Goal: Task Accomplishment & Management: Complete application form

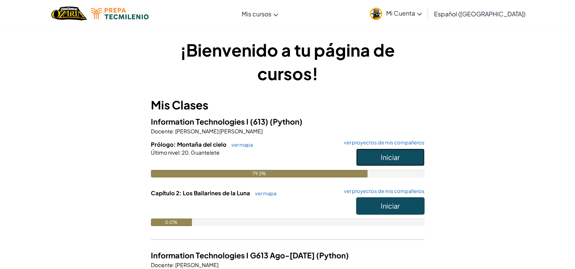
click at [388, 159] on span "Iniciar" at bounding box center [390, 157] width 19 height 9
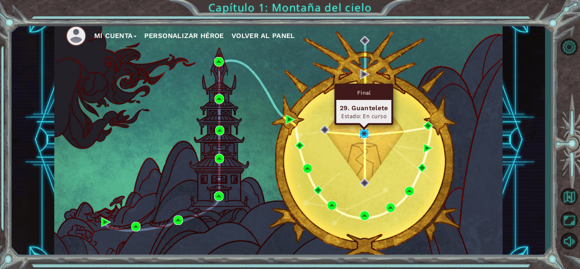
click at [363, 132] on img at bounding box center [364, 133] width 9 height 9
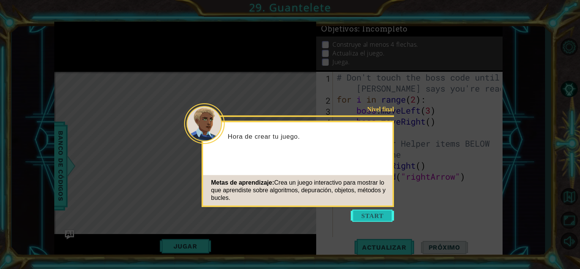
click at [361, 216] on button "Start" at bounding box center [372, 216] width 43 height 12
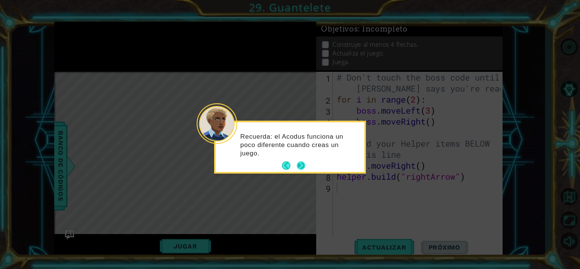
click at [300, 164] on button "Next" at bounding box center [300, 165] width 11 height 11
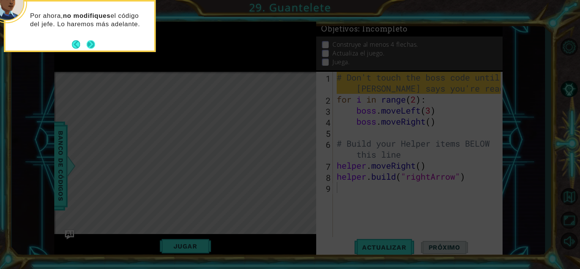
click at [91, 44] on button "Next" at bounding box center [91, 45] width 14 height 14
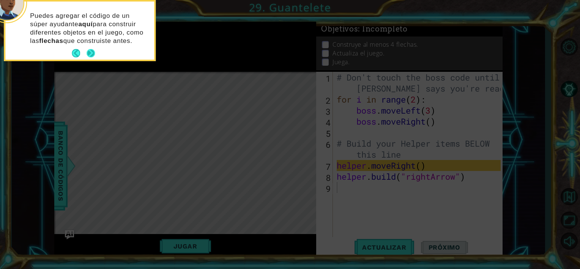
click at [92, 49] on button "Next" at bounding box center [91, 53] width 14 height 14
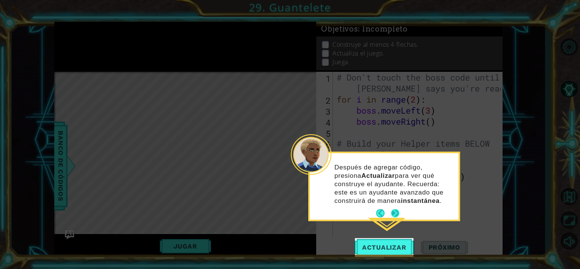
click at [396, 212] on button "Next" at bounding box center [395, 213] width 13 height 13
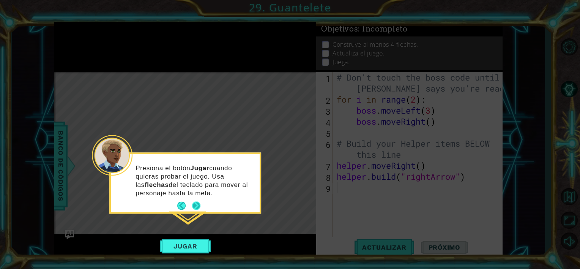
click at [193, 200] on button "Next" at bounding box center [196, 205] width 11 height 11
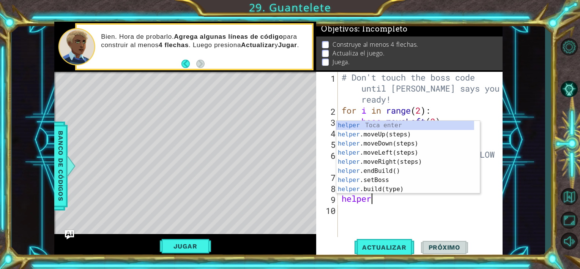
scroll to position [0, 1]
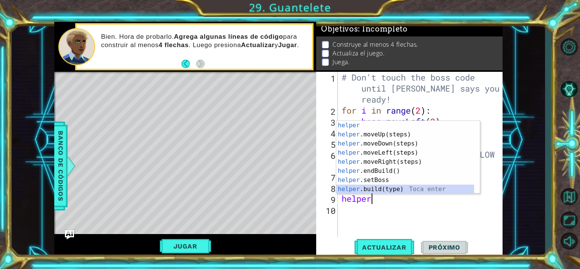
click at [393, 190] on div "helper Toca enter helper .moveUp(steps) Toca enter helper .moveDown(steps) Toca…" at bounding box center [405, 166] width 138 height 91
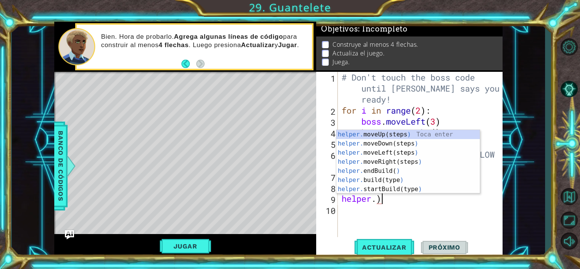
type textarea "helper."
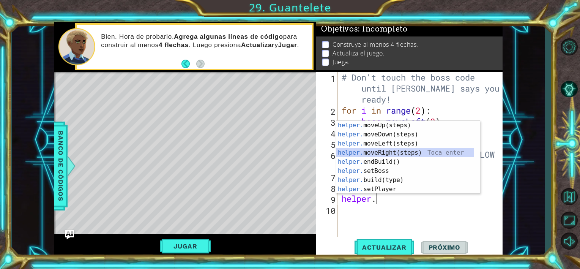
click at [413, 152] on div "helper. moveUp(steps) Toca enter helper. moveDown(steps) Toca enter helper. mov…" at bounding box center [405, 166] width 138 height 91
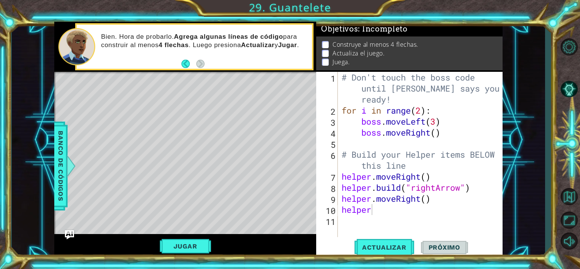
click at [385, 204] on body "1 ההההההההההההההההההההההההההההההההההההההההההההההההההההההההההההההההההההההההההההה…" at bounding box center [290, 134] width 580 height 269
click at [399, 207] on div "# Don't touch the boss code until [PERSON_NAME] says you're ready! for i in ran…" at bounding box center [422, 176] width 165 height 209
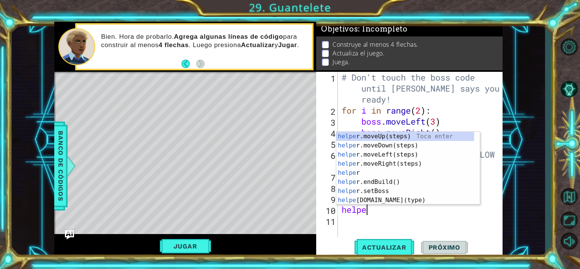
scroll to position [0, 0]
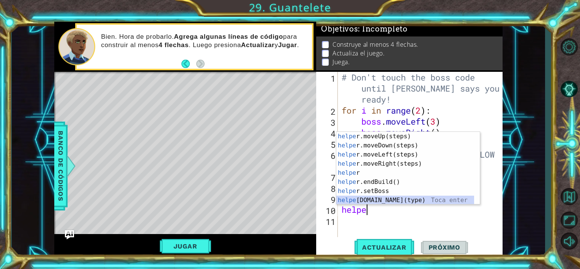
click at [395, 200] on div "helpe [PERSON_NAME]moveUp(steps) Toca enter helpe r.moveDown(steps) Toca enter …" at bounding box center [405, 177] width 138 height 91
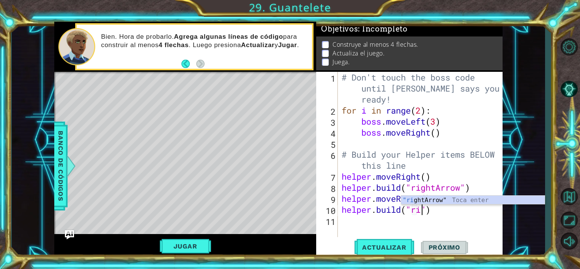
scroll to position [0, 3]
type textarea "[DOMAIN_NAME]("rightArrow")"
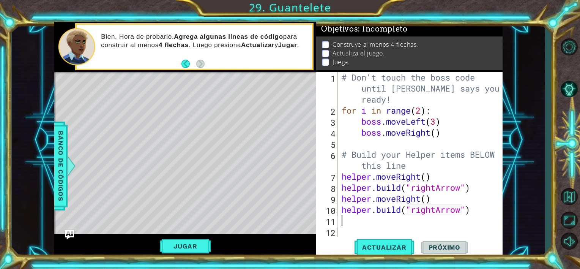
scroll to position [0, 0]
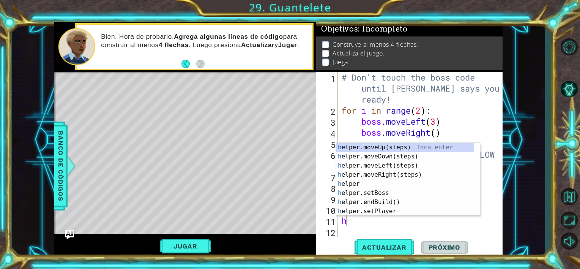
type textarea "he"
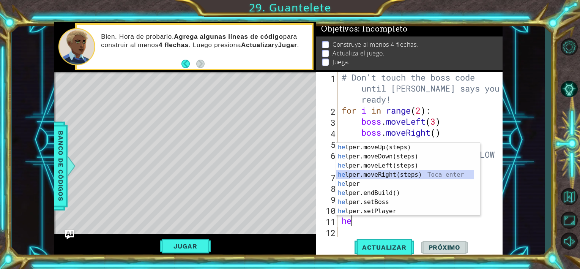
click at [383, 174] on div "he lper.moveUp(steps) Toca enter he lper.moveDown(steps) Toca enter he lper.mov…" at bounding box center [405, 188] width 138 height 91
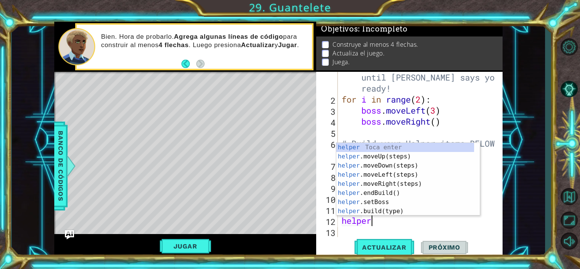
scroll to position [0, 1]
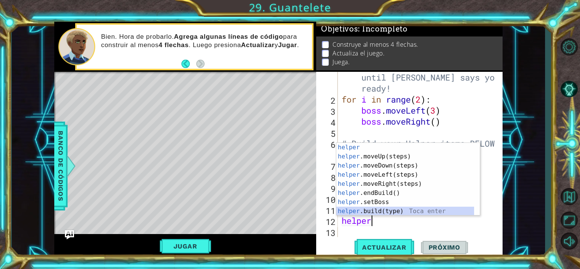
click at [387, 210] on div "helper Toca enter helper .moveUp(steps) Toca enter helper .moveDown(steps) Toca…" at bounding box center [405, 188] width 138 height 91
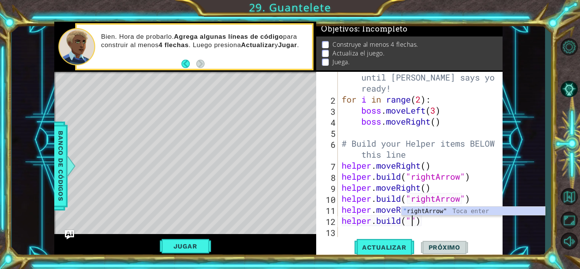
scroll to position [0, 3]
click at [428, 207] on div ""ri ghtArrow" Toca enter" at bounding box center [474, 220] width 144 height 27
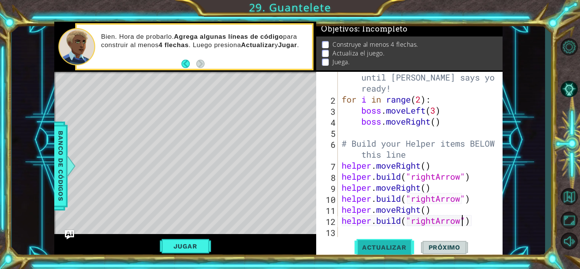
type textarea "[DOMAIN_NAME]("rightArrow")"
click at [385, 243] on button "Actualizar" at bounding box center [385, 247] width 60 height 19
click at [193, 245] on button "Jugar" at bounding box center [185, 246] width 51 height 14
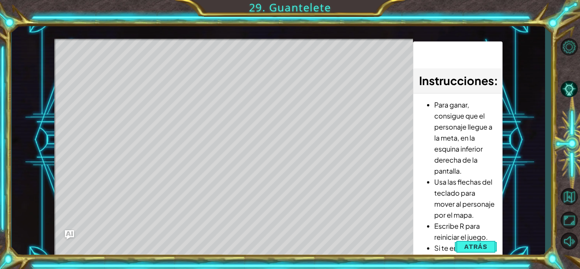
click at [477, 254] on li "Si te encuentras con el jefe o tocas los pinchos, volverás al principio." at bounding box center [465, 269] width 62 height 55
click at [477, 248] on span "Atrás" at bounding box center [475, 247] width 23 height 8
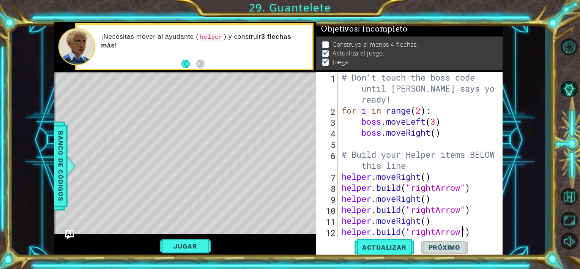
scroll to position [22, 0]
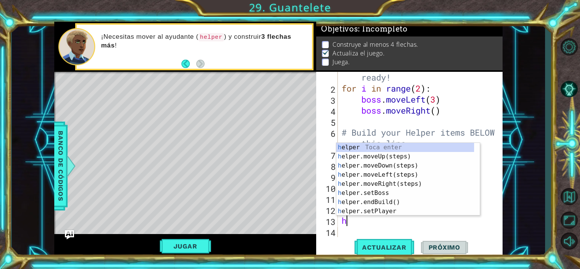
type textarea "he"
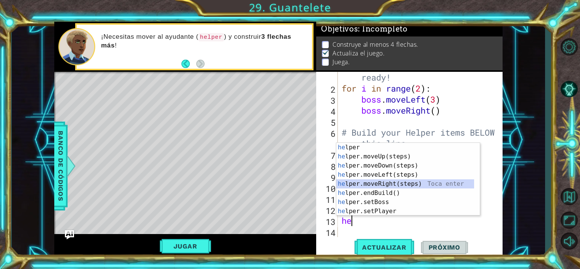
click at [408, 182] on div "he lper Toca enter he lper.moveUp(steps) Toca enter he lper.moveDown(steps) Toc…" at bounding box center [405, 188] width 138 height 91
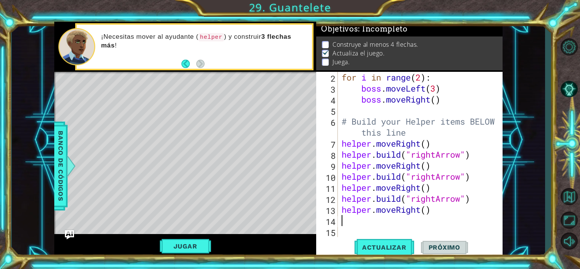
scroll to position [33, 0]
click at [419, 215] on div "for i in range ( 2 ) : boss . moveLeft ( 3 ) boss . moveRight ( ) # Build your …" at bounding box center [419, 165] width 159 height 187
type textarea "helper.move"
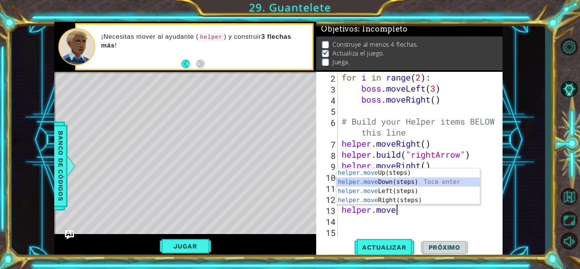
click at [410, 181] on div "helper.move Up(steps) Toca enter helper.move Down(steps) Toca enter helper.move…" at bounding box center [408, 195] width 144 height 55
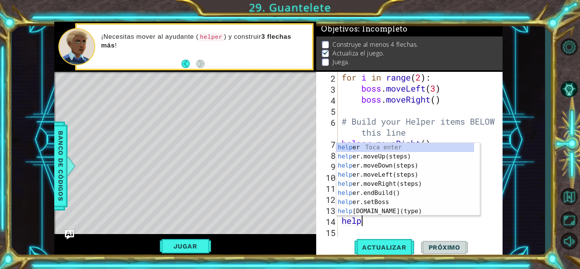
scroll to position [0, 0]
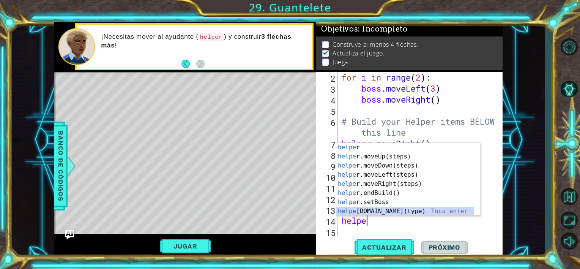
click at [419, 210] on div "helpe r Toca enter helpe r.moveUp(steps) Toca enter helpe r.moveDown(steps) Toc…" at bounding box center [405, 188] width 138 height 91
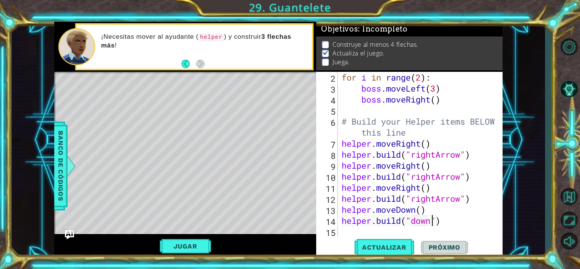
scroll to position [0, 4]
type textarea "[DOMAIN_NAME]("downArrow")"
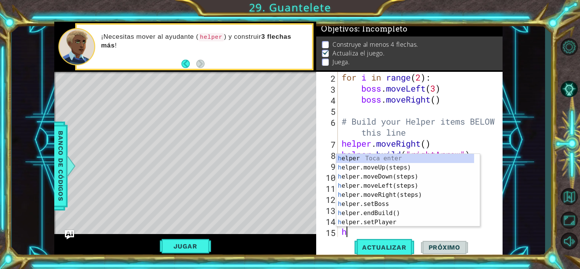
type textarea "he"
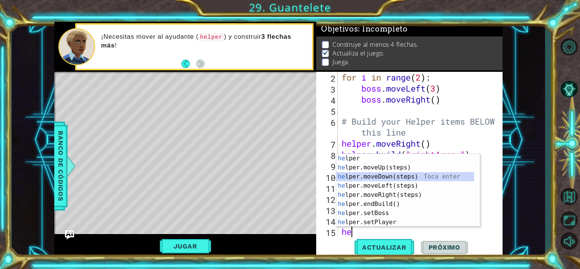
click at [403, 177] on div "he lper Toca enter he lper.moveUp(steps) Toca enter he lper.moveDown(steps) Toc…" at bounding box center [405, 199] width 138 height 91
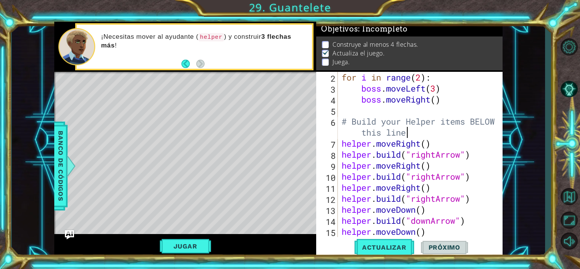
click at [458, 136] on div "for i in range ( 2 ) : boss . moveLeft ( 3 ) boss . moveRight ( ) # Build your …" at bounding box center [419, 165] width 159 height 187
drag, startPoint x: 488, startPoint y: 172, endPoint x: 492, endPoint y: 187, distance: 15.6
click at [492, 187] on div "for i in range ( 2 ) : boss . moveLeft ( 3 ) boss . moveRight ( ) # Build your …" at bounding box center [419, 165] width 159 height 187
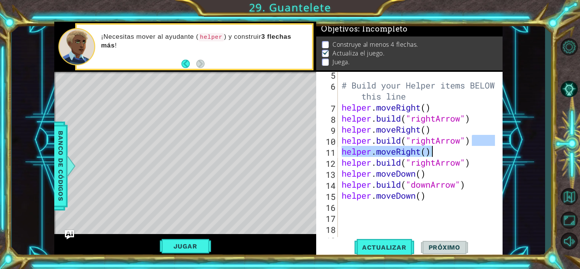
scroll to position [77, 0]
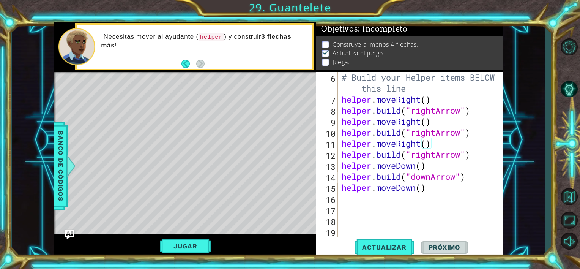
click at [426, 179] on div "# Build your Helper items BELOW this line helper . moveRight ( ) helper . build…" at bounding box center [419, 171] width 159 height 198
click at [425, 169] on div "# Build your Helper items BELOW this line helper . moveRight ( ) helper . build…" at bounding box center [419, 171] width 159 height 198
type textarea "helper.moveDown()"
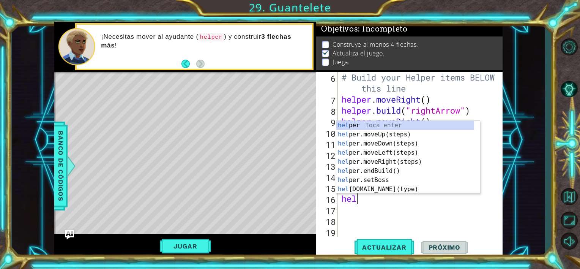
scroll to position [0, 0]
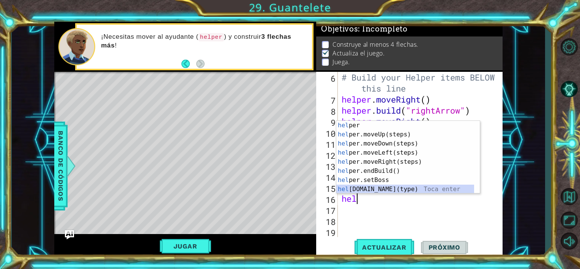
click at [413, 188] on div "hel per Toca enter hel per.moveUp(steps) Toca enter hel per.moveDown(steps) Toc…" at bounding box center [405, 166] width 138 height 91
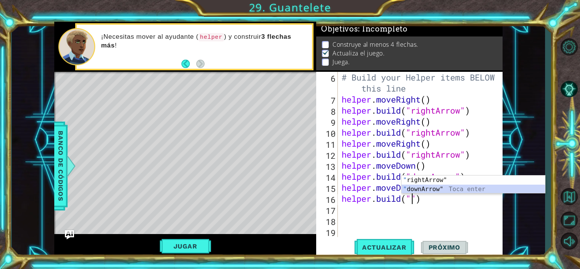
click at [413, 188] on div "" rightArrow" Toca enter " downArrow" Toca enter" at bounding box center [474, 193] width 144 height 36
type textarea "[DOMAIN_NAME]("downArrow")"
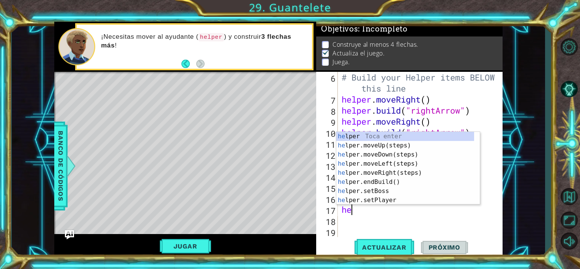
type textarea "hel"
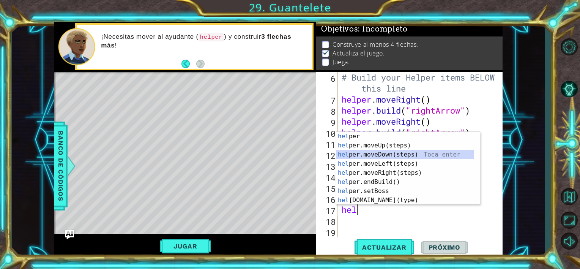
click at [414, 156] on div "hel per Toca enter hel per.moveUp(steps) Toca enter hel per.moveDown(steps) Toc…" at bounding box center [405, 177] width 138 height 91
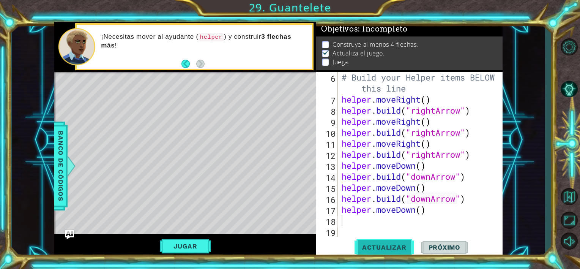
click at [370, 244] on span "Actualizar" at bounding box center [385, 247] width 60 height 8
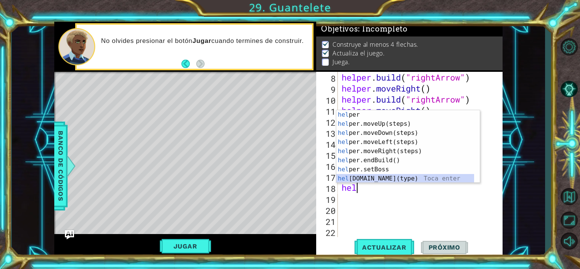
click at [401, 178] on div "hel per Toca enter hel per.moveUp(steps) Toca enter hel per.moveDown(steps) Toc…" at bounding box center [405, 155] width 138 height 91
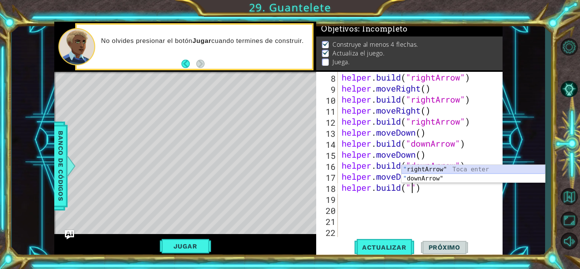
click at [423, 165] on div "" rightArrow" Toca enter " downArrow" Toca enter" at bounding box center [474, 183] width 144 height 36
type textarea "[DOMAIN_NAME]("rightArrow")"
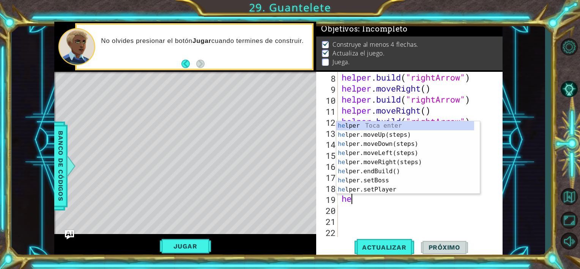
type textarea "hel"
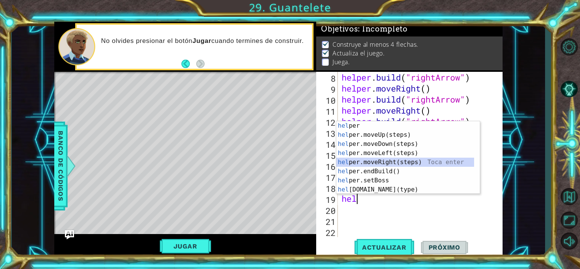
click at [395, 160] on div "hel per Toca enter hel per.moveUp(steps) Toca enter hel per.moveDown(steps) Toc…" at bounding box center [405, 166] width 138 height 91
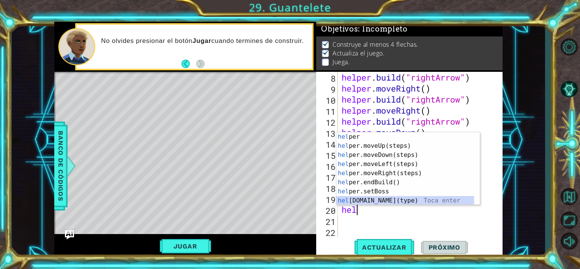
click at [393, 200] on div "hel per Toca enter hel per.moveUp(steps) Toca enter hel per.moveDown(steps) Toc…" at bounding box center [405, 177] width 138 height 91
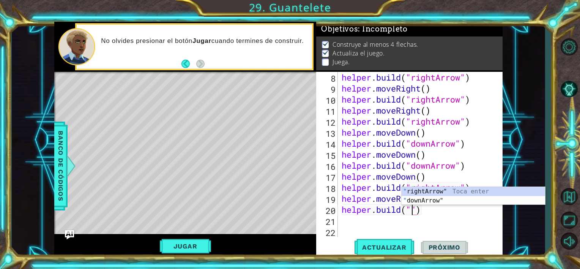
scroll to position [0, 3]
click at [433, 189] on div "" rightArrow" Toca enter " downArrow" Toca enter" at bounding box center [474, 205] width 144 height 36
type textarea "[DOMAIN_NAME]("rightArrow")"
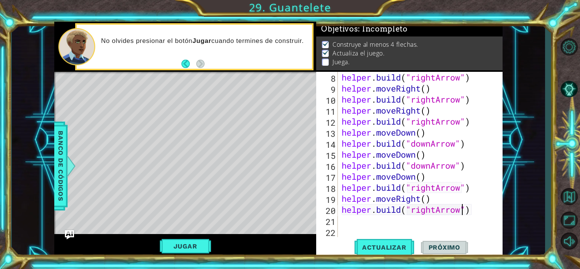
scroll to position [0, 0]
type textarea "he"
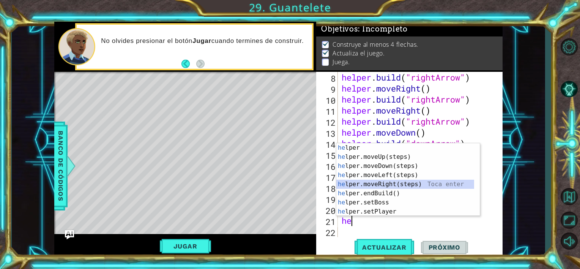
click at [402, 183] on div "he lper Toca enter he lper.moveUp(steps) Toca enter he lper.moveDown(steps) Toc…" at bounding box center [405, 188] width 138 height 91
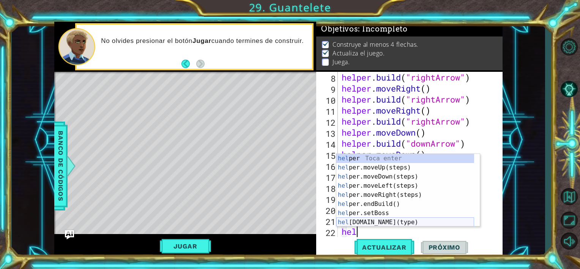
click at [401, 222] on div "hel per Toca enter hel per.moveUp(steps) Toca enter hel per.moveDown(steps) Toc…" at bounding box center [405, 199] width 138 height 91
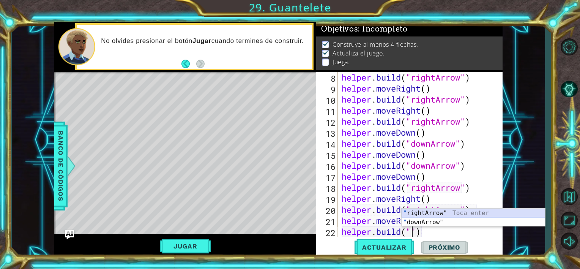
click at [422, 211] on div "" rightArrow" Toca enter " downArrow" Toca enter" at bounding box center [474, 226] width 144 height 36
type textarea "[DOMAIN_NAME]("rightArrow")"
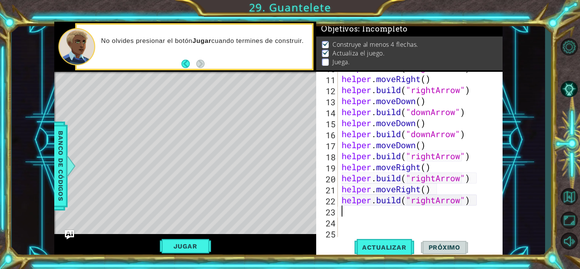
scroll to position [165, 0]
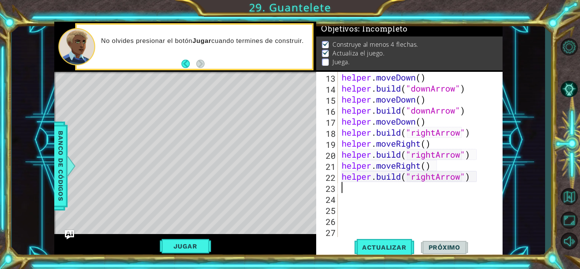
type textarea "he"
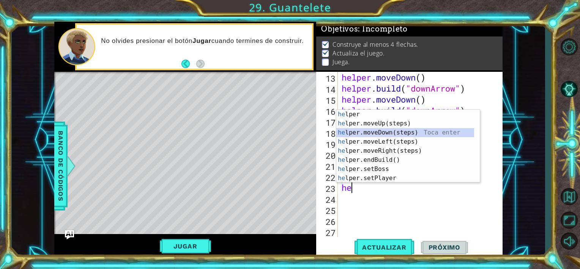
click at [430, 134] on div "he lper Toca enter he lper.moveUp(steps) Toca enter he lper.moveDown(steps) Toc…" at bounding box center [405, 155] width 138 height 91
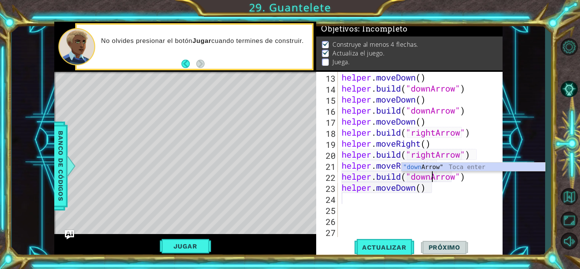
scroll to position [0, 1]
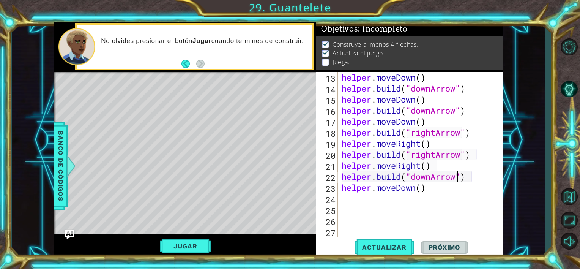
type textarea "helper.moveDown()"
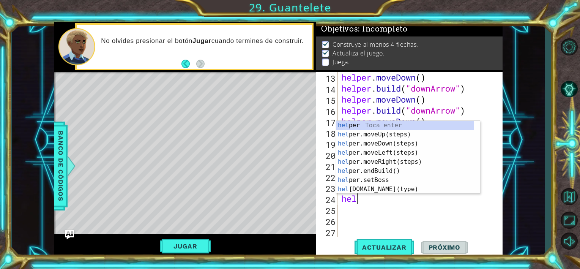
scroll to position [0, 0]
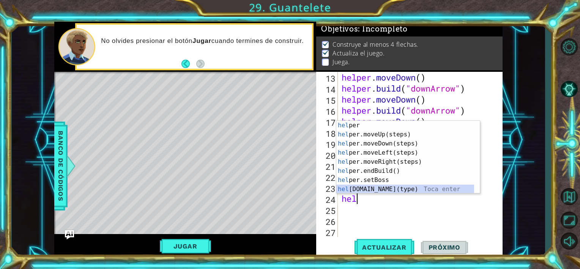
click at [380, 189] on div "hel per Toca enter hel per.moveUp(steps) Toca enter hel per.moveDown(steps) Toc…" at bounding box center [405, 166] width 138 height 91
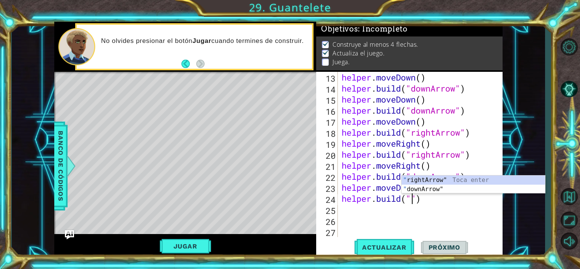
scroll to position [0, 3]
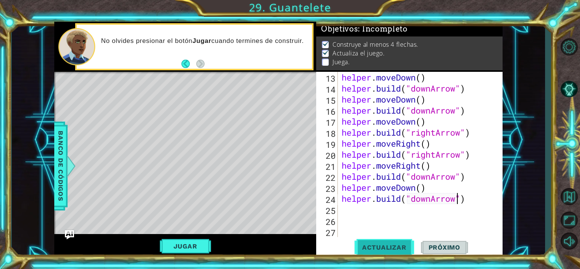
type textarea "[DOMAIN_NAME]("downArrow")"
click at [383, 249] on span "Actualizar" at bounding box center [385, 247] width 60 height 8
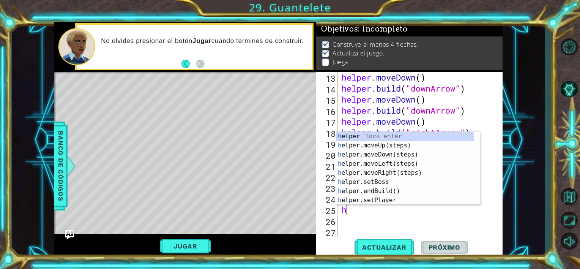
type textarea "he"
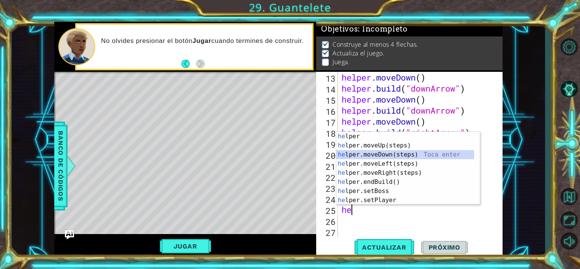
click at [423, 154] on div "he lper Toca enter he lper.moveUp(steps) Toca enter he lper.moveDown(steps) Toc…" at bounding box center [405, 177] width 138 height 91
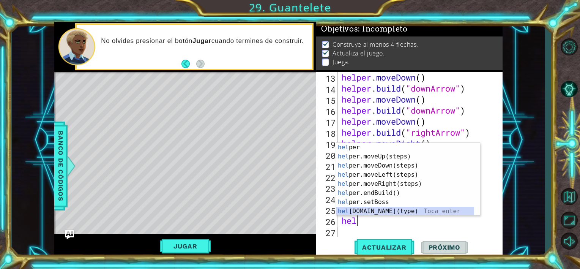
click at [404, 214] on div "hel per Toca enter hel per.moveUp(steps) Toca enter hel per.moveDown(steps) Toc…" at bounding box center [405, 188] width 138 height 91
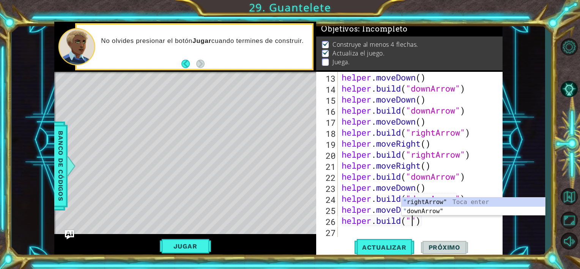
scroll to position [0, 3]
click at [417, 202] on div ""r ightArrow" Toca enter " downA r row" Toca enter" at bounding box center [474, 215] width 144 height 36
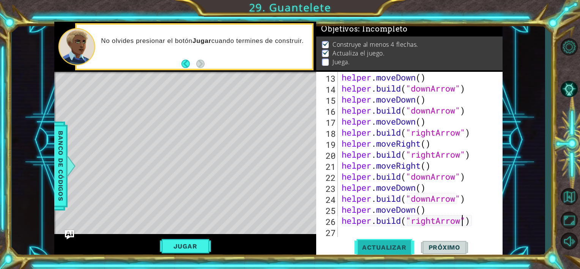
type textarea "[DOMAIN_NAME]("rightArrow")"
click at [374, 243] on span "Actualizar" at bounding box center [385, 247] width 60 height 8
click at [173, 242] on button "Jugar" at bounding box center [185, 246] width 51 height 14
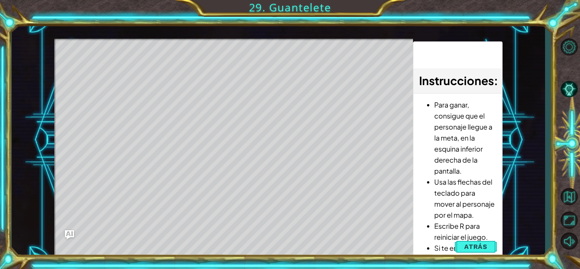
click at [104, 75] on div "Level Map" at bounding box center [229, 151] width 351 height 224
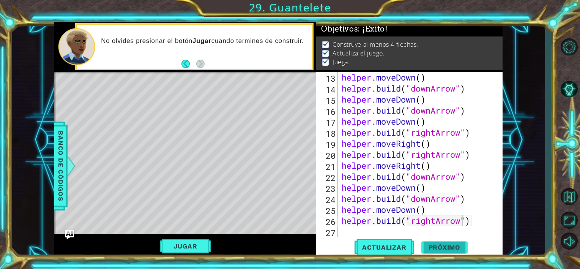
click at [437, 245] on span "Próximo" at bounding box center [444, 247] width 47 height 8
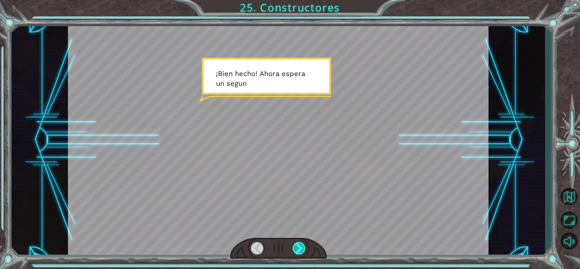
click at [296, 249] on div at bounding box center [299, 248] width 13 height 13
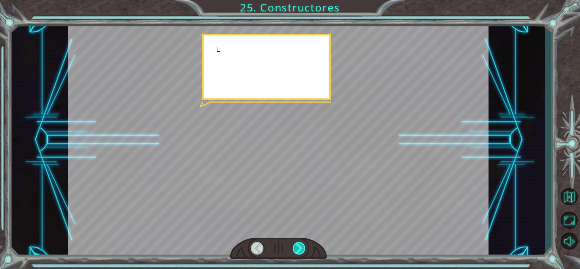
click at [296, 249] on div at bounding box center [299, 248] width 13 height 13
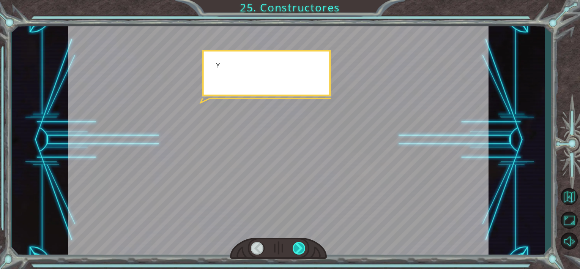
click at [296, 249] on div at bounding box center [299, 248] width 13 height 13
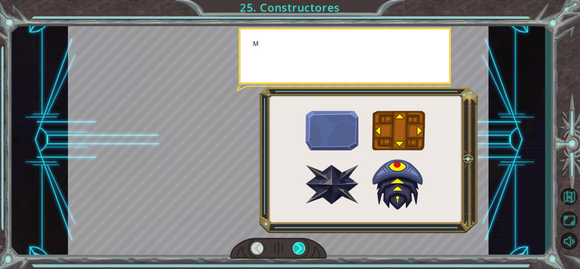
click at [296, 249] on div at bounding box center [299, 248] width 13 height 13
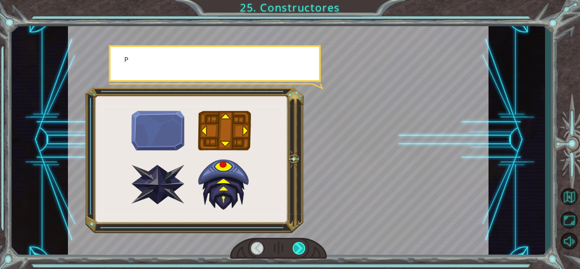
click at [296, 249] on div at bounding box center [299, 248] width 13 height 13
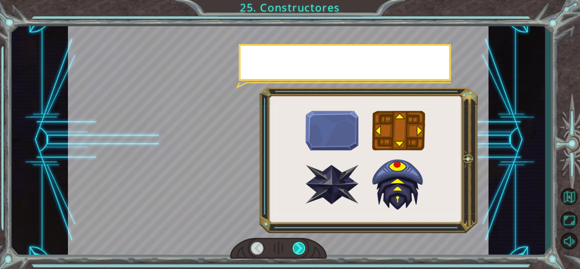
click at [296, 249] on div at bounding box center [299, 248] width 13 height 13
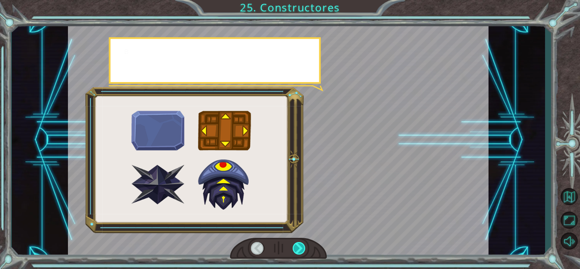
click at [296, 249] on div at bounding box center [299, 248] width 13 height 13
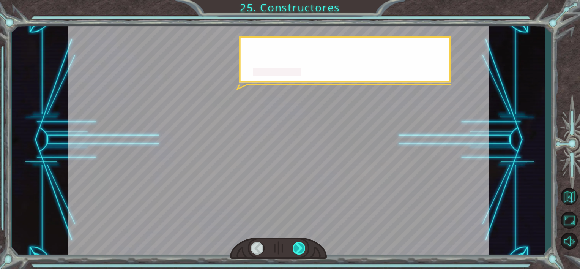
click at [296, 249] on div at bounding box center [299, 248] width 13 height 13
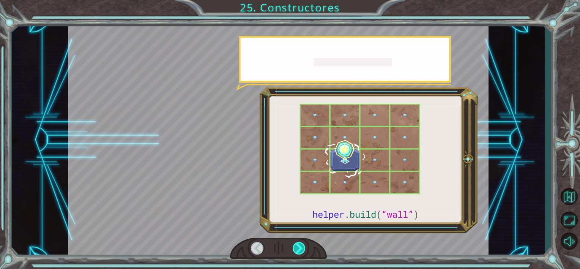
click at [296, 249] on div at bounding box center [299, 248] width 13 height 13
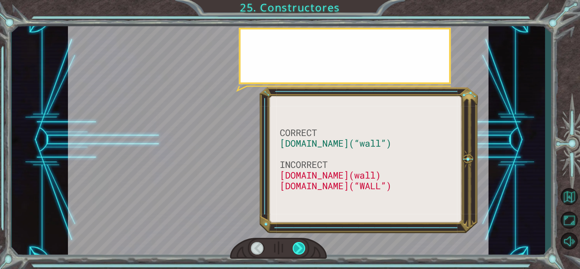
click at [296, 249] on div at bounding box center [299, 248] width 13 height 13
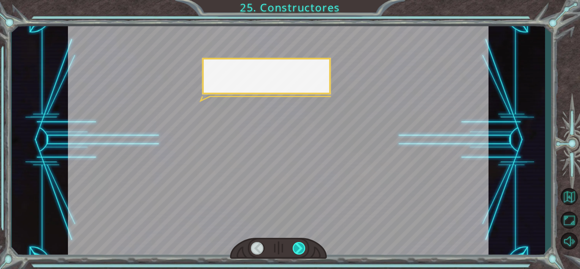
click at [296, 249] on div at bounding box center [299, 248] width 13 height 13
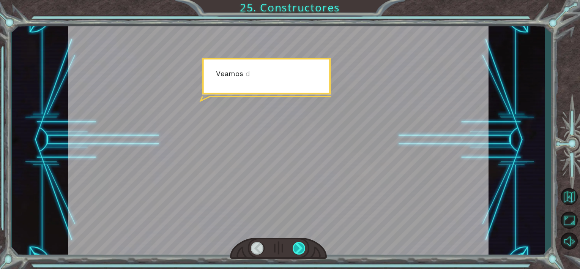
click at [296, 249] on div at bounding box center [299, 248] width 13 height 13
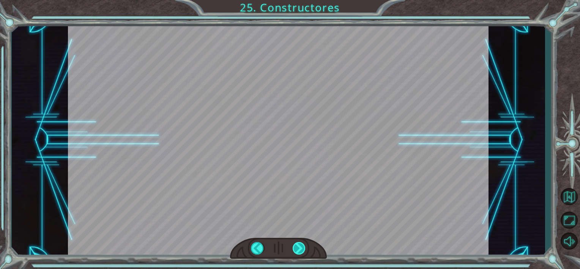
click at [296, 0] on div "CORRECT [DOMAIN_NAME](“wall”) INCORRECT [DOMAIN_NAME](wall) [DOMAIN_NAME](“WALL…" at bounding box center [290, 0] width 580 height 0
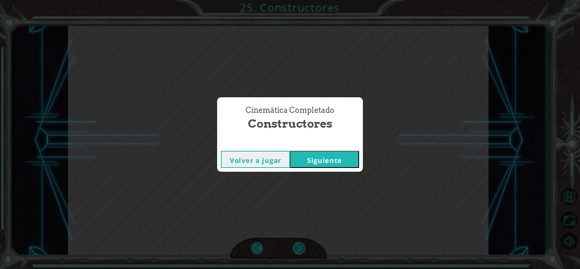
click at [296, 249] on div "Cinemática Completado Constructores Volver a jugar [GEOGRAPHIC_DATA]" at bounding box center [290, 134] width 580 height 269
drag, startPoint x: 296, startPoint y: 249, endPoint x: 324, endPoint y: 162, distance: 91.4
click at [324, 162] on button "Siguiente" at bounding box center [324, 159] width 69 height 17
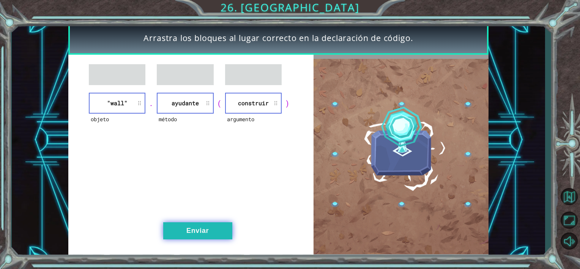
click at [206, 232] on button "Enviar" at bounding box center [197, 230] width 69 height 17
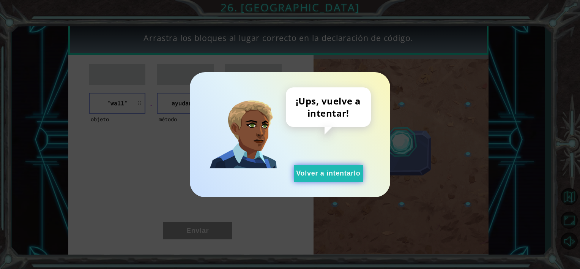
click at [322, 174] on button "Volver a intentarlo" at bounding box center [328, 173] width 69 height 17
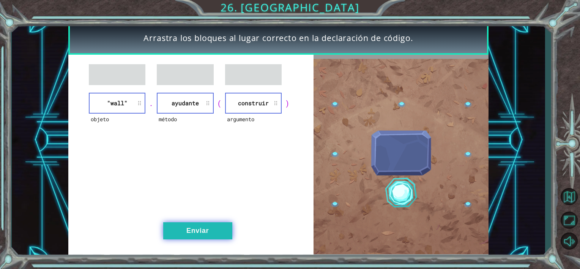
click at [201, 235] on button "Enviar" at bounding box center [197, 230] width 69 height 17
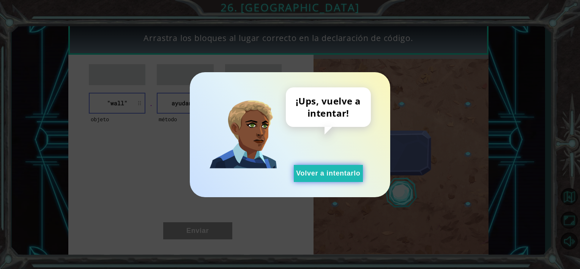
click at [323, 179] on button "Volver a intentarlo" at bounding box center [328, 173] width 69 height 17
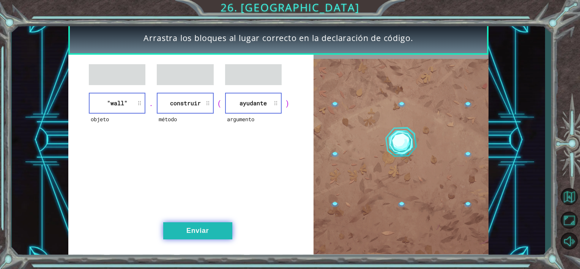
click at [202, 226] on button "Enviar" at bounding box center [197, 230] width 69 height 17
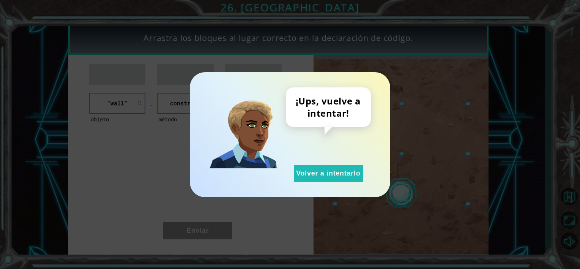
click at [319, 163] on div "¡Ups, vuelve a intentar! Volver a intentarlo" at bounding box center [328, 134] width 85 height 95
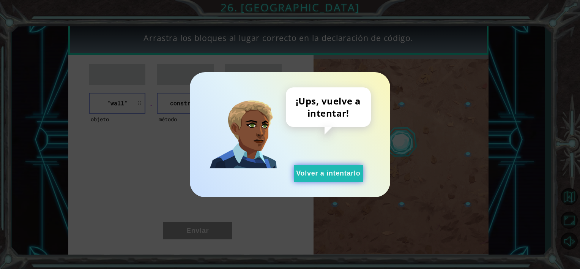
click at [317, 175] on button "Volver a intentarlo" at bounding box center [328, 173] width 69 height 17
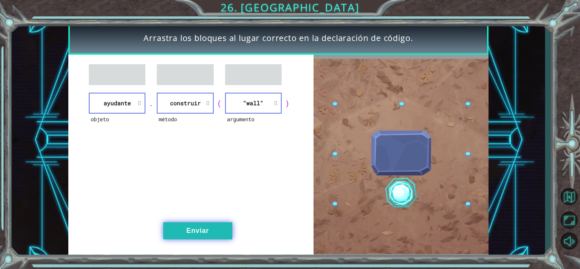
click at [199, 226] on button "Enviar" at bounding box center [197, 230] width 69 height 17
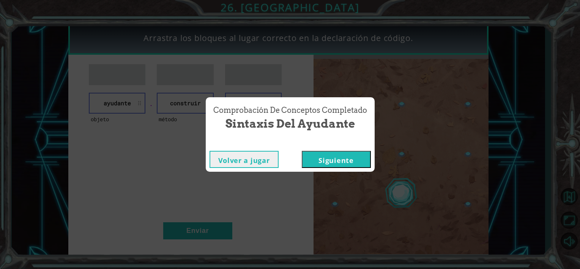
click at [339, 163] on button "Siguiente" at bounding box center [336, 159] width 69 height 17
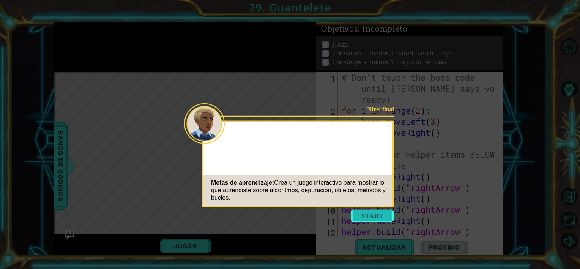
click at [372, 214] on button "Start" at bounding box center [372, 216] width 43 height 12
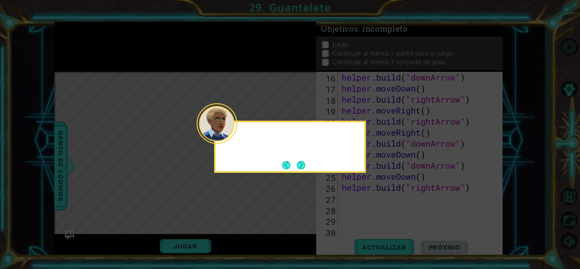
scroll to position [198, 0]
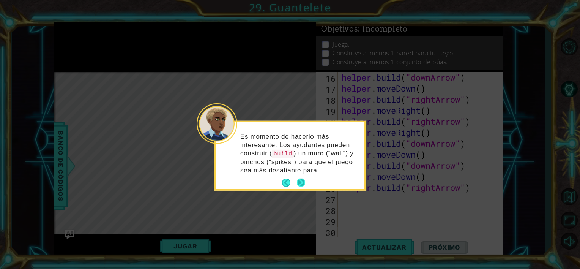
click at [302, 170] on p "Es momento de hacerlo más interesante. Los ayudantes pueden construir ( build )…" at bounding box center [299, 153] width 119 height 42
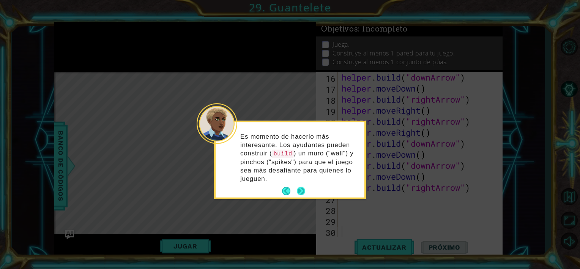
click at [299, 190] on button "Next" at bounding box center [301, 190] width 9 height 9
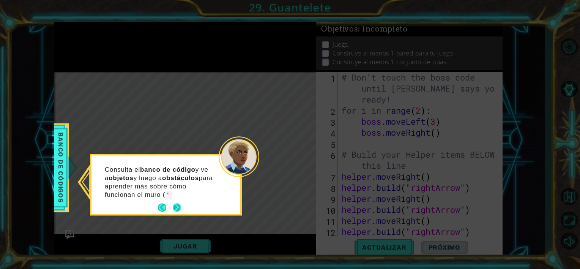
click at [177, 202] on footer at bounding box center [169, 207] width 23 height 11
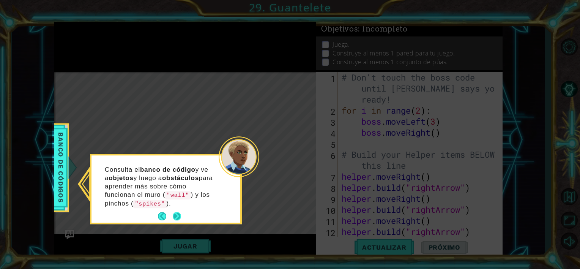
click at [177, 213] on button "Next" at bounding box center [176, 216] width 9 height 9
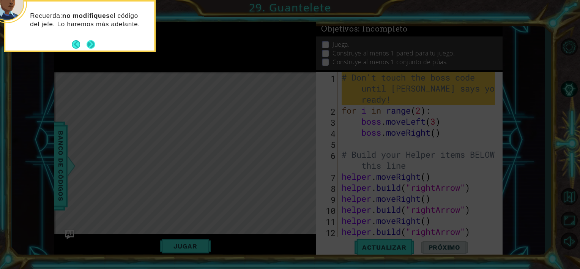
click at [93, 46] on button "Next" at bounding box center [90, 43] width 9 height 9
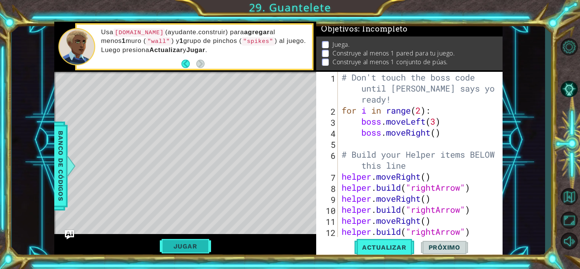
click at [204, 246] on button "Jugar" at bounding box center [185, 246] width 51 height 14
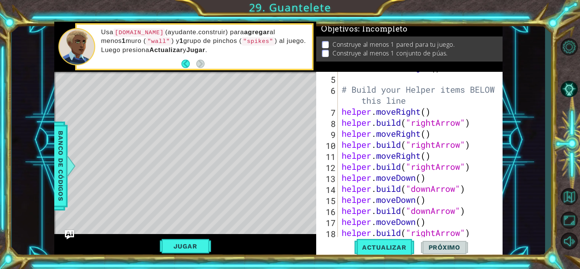
scroll to position [68, 0]
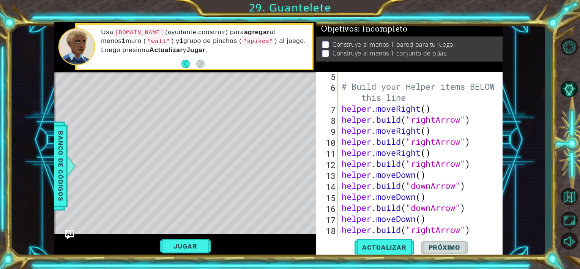
click at [457, 105] on div "# Build your Helper items BELOW this line helper . moveRight ( ) helper . build…" at bounding box center [419, 163] width 159 height 187
type textarea "[DOMAIN_NAME]("rightArrow")"
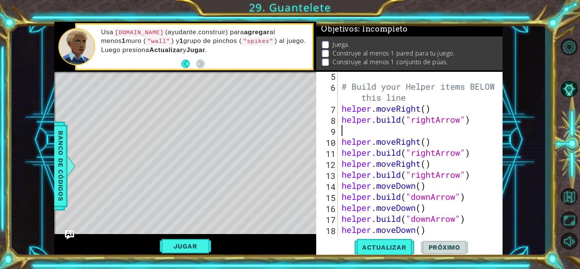
type textarea "h"
type textarea "[DOMAIN_NAME]("rightArrow")"
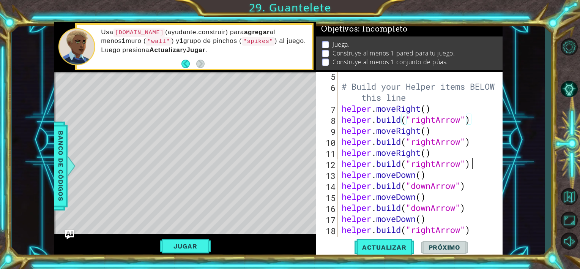
click at [483, 164] on div "# Build your Helper items BELOW this line helper . moveRight ( ) helper . build…" at bounding box center [419, 163] width 159 height 187
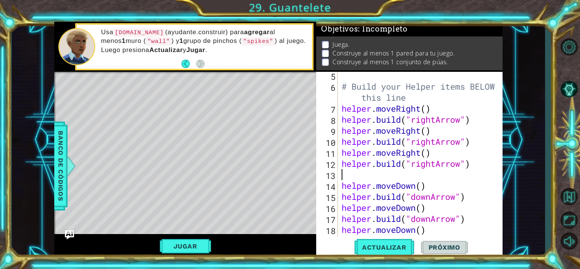
type textarea "h"
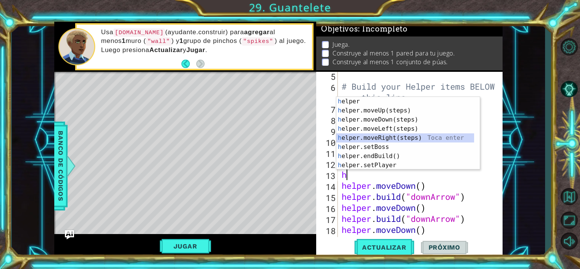
click at [423, 137] on div "h elper Toca enter h elper.moveUp(steps) Toca enter h elper.moveDown(steps) Toc…" at bounding box center [405, 142] width 138 height 91
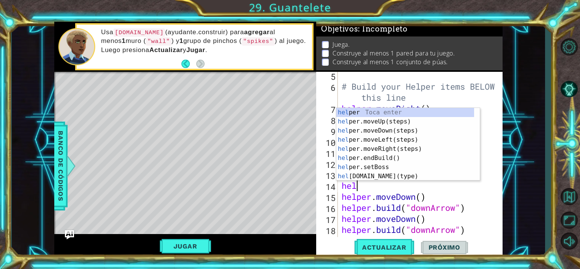
scroll to position [0, 0]
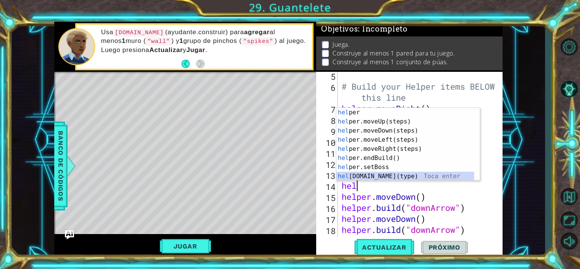
click at [378, 176] on div "hel per Toca enter hel per.moveUp(steps) Toca enter hel per.moveDown(steps) Toc…" at bounding box center [405, 153] width 138 height 91
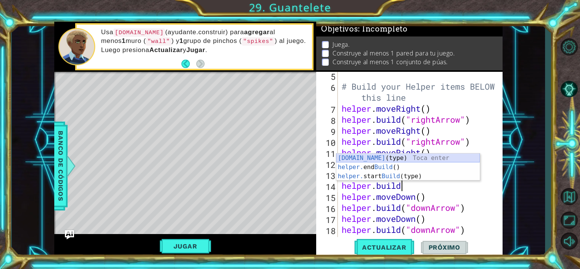
click at [397, 160] on div "[DOMAIN_NAME] (type) Toca enter helper. end Build () Toca enter helper. start B…" at bounding box center [408, 176] width 144 height 46
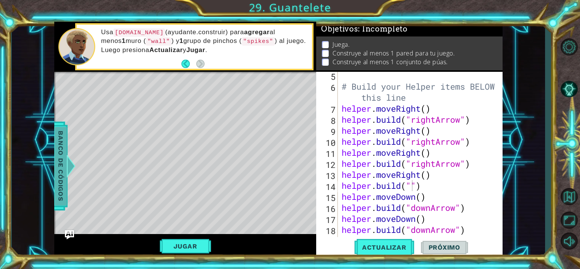
click at [64, 158] on span "Banco de códigos" at bounding box center [61, 166] width 12 height 79
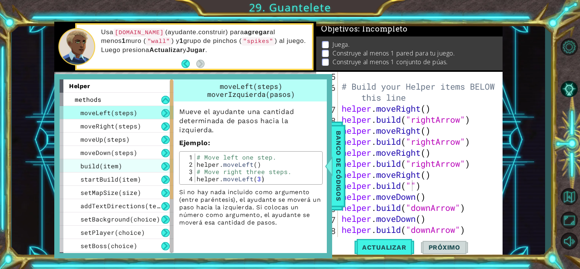
click at [133, 165] on div "build(item)" at bounding box center [117, 165] width 114 height 13
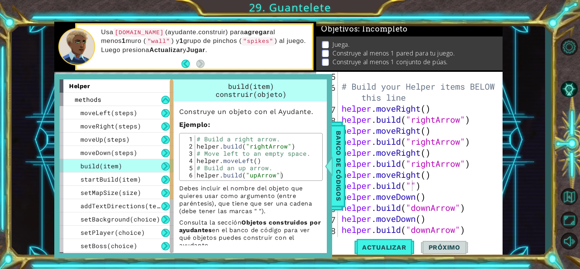
click at [57, 152] on div "helper methods moveLeft(steps) moveRight(steps) moveUp(steps) moveDown(steps) b…" at bounding box center [193, 166] width 278 height 184
click at [58, 159] on div "helper methods moveLeft(steps) moveRight(steps) moveUp(steps) moveDown(steps) b…" at bounding box center [193, 166] width 278 height 184
click at [62, 168] on div "build(item)" at bounding box center [117, 165] width 114 height 13
click at [338, 184] on span "Banco de códigos" at bounding box center [339, 166] width 12 height 79
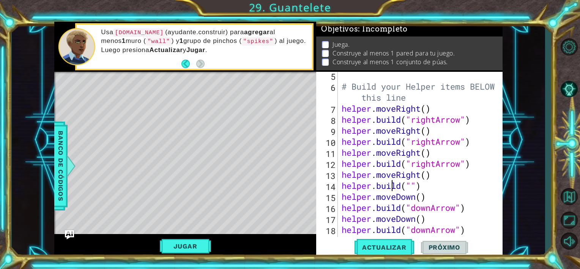
click at [390, 191] on div "# Build your Helper items BELOW this line helper . moveRight ( ) helper . build…" at bounding box center [419, 163] width 159 height 187
click at [407, 192] on div "# Build your Helper items BELOW this line helper . moveRight ( ) helper . build…" at bounding box center [419, 163] width 159 height 187
click at [412, 186] on div "# Build your Helper items BELOW this line helper . moveRight ( ) helper . build…" at bounding box center [419, 163] width 159 height 187
click at [385, 243] on button "Actualizar" at bounding box center [385, 247] width 60 height 19
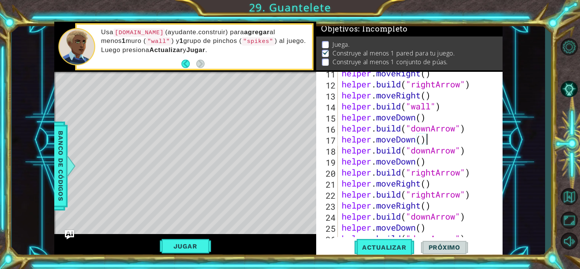
scroll to position [147, 0]
click at [456, 169] on div "helper . moveRight ( ) helper . build ( "rightArrow" ) helper . moveRight ( ) h…" at bounding box center [419, 161] width 159 height 187
click at [441, 163] on div "helper . moveRight ( ) helper . build ( "rightArrow" ) helper . moveRight ( ) h…" at bounding box center [419, 161] width 159 height 187
type textarea "helper.moveDown()"
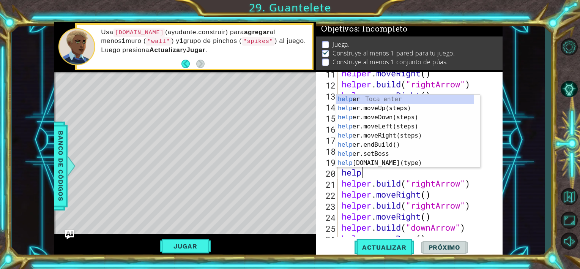
scroll to position [0, 0]
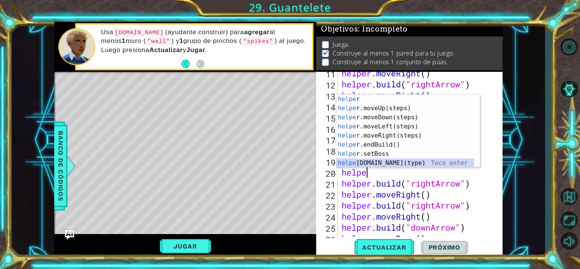
click at [428, 166] on div "helpe r Toca enter helpe r.moveUp(steps) Toca enter helpe r.moveDown(steps) Toc…" at bounding box center [405, 140] width 138 height 91
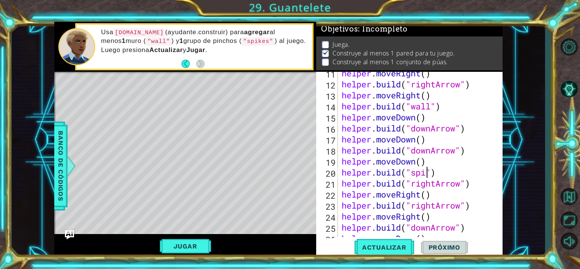
scroll to position [0, 4]
click at [373, 242] on button "Actualizar" at bounding box center [385, 247] width 60 height 19
click at [375, 245] on span "Actualizar" at bounding box center [385, 247] width 60 height 8
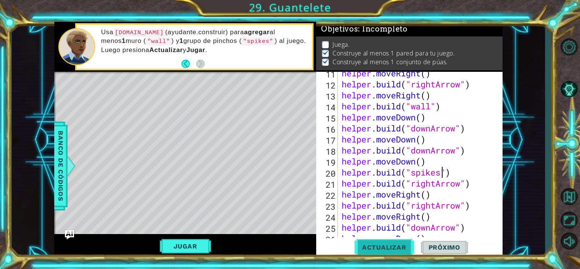
click at [375, 245] on span "Actualizar" at bounding box center [385, 247] width 60 height 8
click at [422, 179] on div "helper . moveRight ( ) helper . build ( "rightArrow" ) helper . moveRight ( ) h…" at bounding box center [419, 161] width 159 height 187
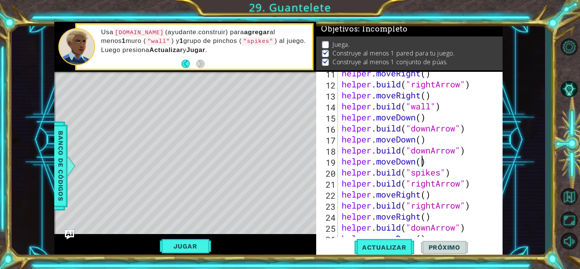
scroll to position [0, 3]
click at [183, 252] on button "Jugar" at bounding box center [185, 246] width 51 height 14
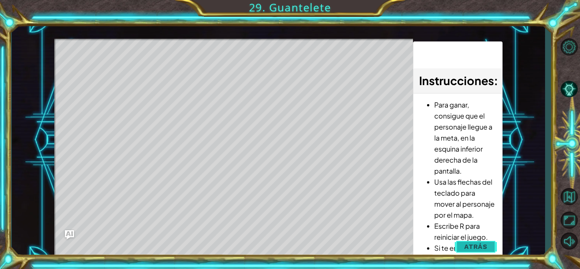
click at [477, 244] on span "Atrás" at bounding box center [475, 247] width 23 height 8
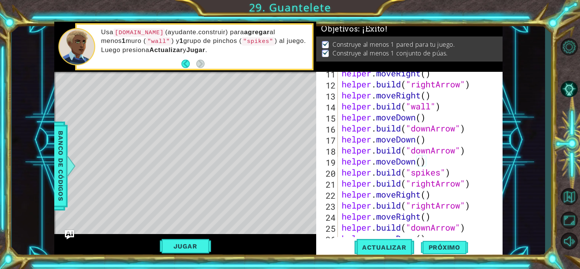
scroll to position [0, 0]
click at [395, 248] on span "Actualizar" at bounding box center [385, 247] width 60 height 8
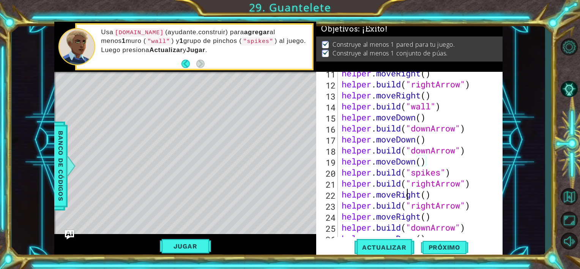
click at [405, 196] on div "helper . moveRight ( ) helper . build ( "rightArrow" ) helper . moveRight ( ) h…" at bounding box center [419, 161] width 159 height 187
click at [182, 243] on button "Jugar" at bounding box center [185, 246] width 51 height 14
click at [443, 249] on span "Próximo" at bounding box center [444, 246] width 47 height 8
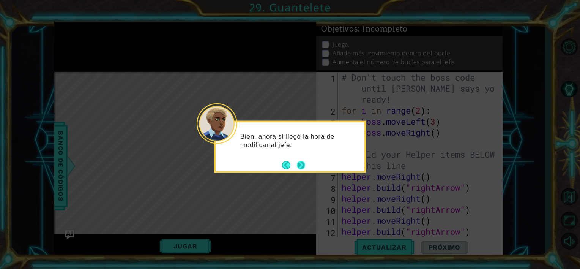
click at [302, 167] on button "Next" at bounding box center [301, 165] width 8 height 8
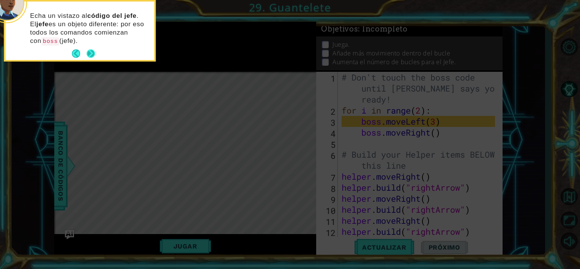
click at [95, 52] on button "Next" at bounding box center [90, 53] width 11 height 11
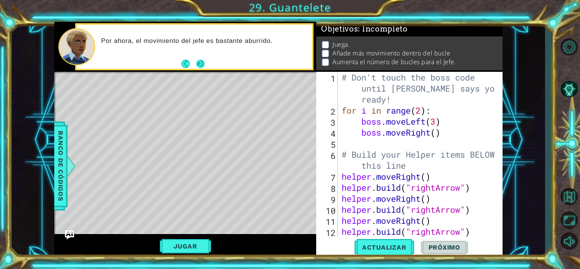
click at [204, 62] on button "Next" at bounding box center [201, 64] width 12 height 12
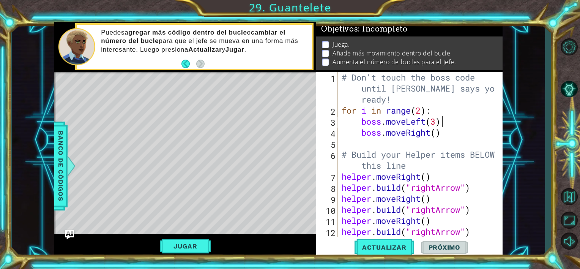
click at [444, 116] on div "# Don't touch the boss code until [PERSON_NAME] says you're ready! for i in ran…" at bounding box center [419, 176] width 159 height 209
click at [440, 162] on div "# Don't touch the boss code until [PERSON_NAME] says you're ready! for i in ran…" at bounding box center [419, 176] width 159 height 209
click at [477, 109] on div "# Don't touch the boss code until [PERSON_NAME] says you're ready! for i in ran…" at bounding box center [419, 176] width 159 height 209
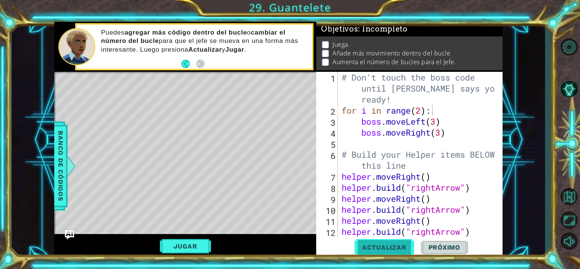
click at [372, 254] on button "Actualizar" at bounding box center [385, 247] width 60 height 19
click at [445, 204] on div "# Don't touch the boss code until [PERSON_NAME] says you're ready! for i in ran…" at bounding box center [419, 176] width 159 height 209
type textarea "helper.moveRight()"
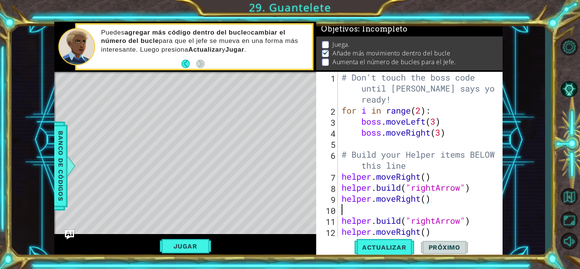
scroll to position [0, 0]
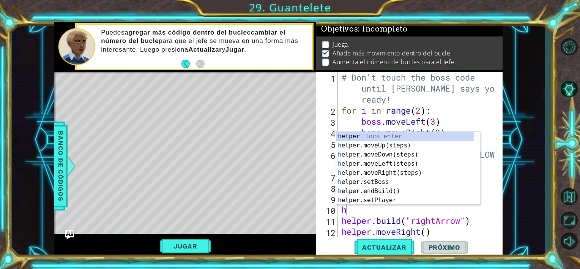
type textarea "he"
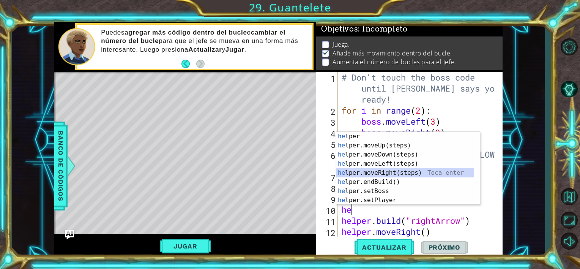
click at [386, 172] on div "he lper Toca enter he lper.moveUp(steps) Toca enter he lper.moveDown(steps) Toc…" at bounding box center [405, 177] width 138 height 91
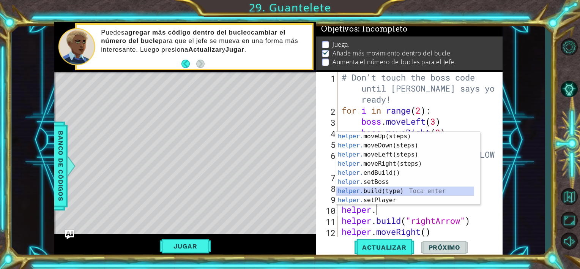
click at [385, 191] on div "helper. moveUp(steps) Toca enter helper. moveDown(steps) Toca enter helper. mov…" at bounding box center [405, 177] width 138 height 91
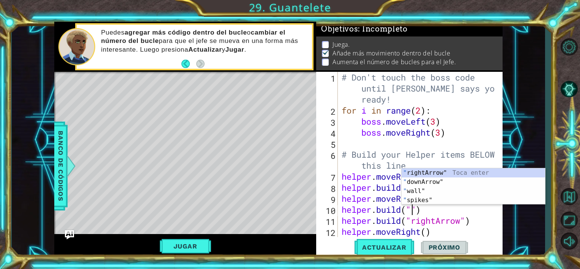
type textarea "[DOMAIN_NAME]("rightArrow")"
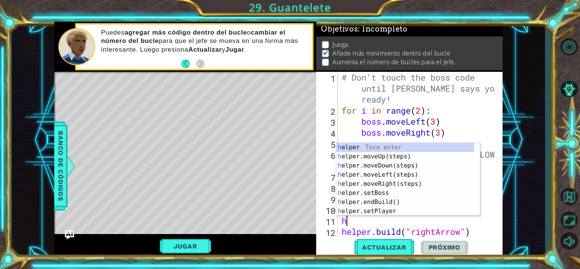
type textarea "he"
click at [422, 185] on div "he lper Toca enter he lper.moveUp(steps) Toca enter he lper.moveDown(steps) Toc…" at bounding box center [405, 188] width 138 height 91
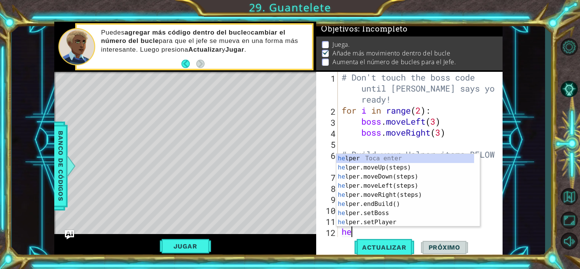
type textarea "h"
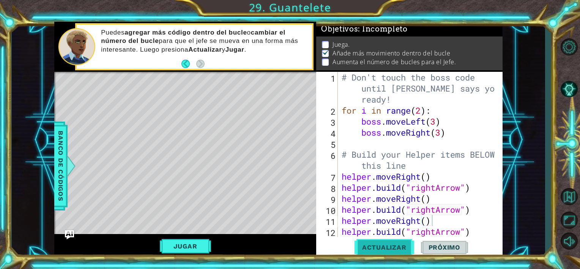
click at [380, 245] on span "Actualizar" at bounding box center [385, 247] width 60 height 8
click at [407, 119] on div "# Don't touch the boss code until [PERSON_NAME] says you're ready! for i in ran…" at bounding box center [419, 176] width 159 height 209
click at [420, 110] on div "# Don't touch the boss code until [PERSON_NAME] says you're ready! for i in ran…" at bounding box center [419, 176] width 159 height 209
type textarea "for i in range(7):"
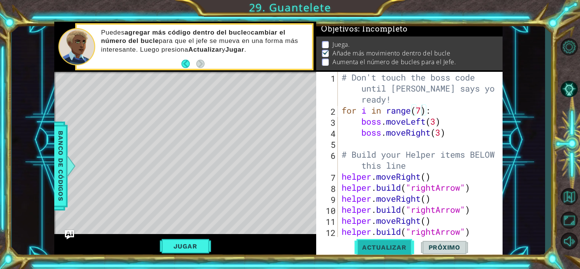
click at [376, 244] on span "Actualizar" at bounding box center [385, 247] width 60 height 8
click at [197, 245] on button "Jugar" at bounding box center [185, 246] width 51 height 14
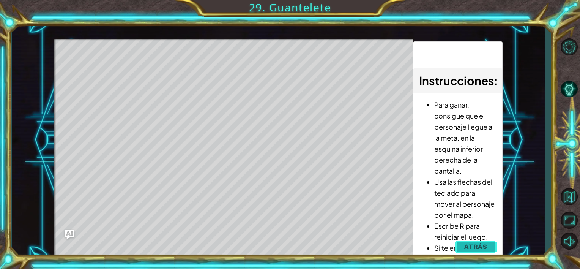
click at [472, 245] on span "Atrás" at bounding box center [475, 247] width 23 height 8
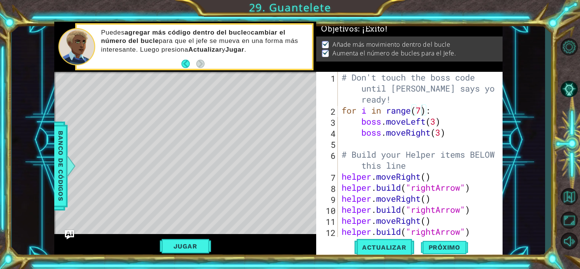
scroll to position [0, 0]
click at [451, 246] on span "Próximo" at bounding box center [444, 249] width 47 height 8
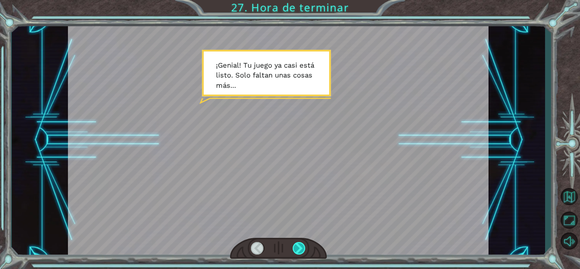
click at [300, 248] on div at bounding box center [299, 248] width 13 height 13
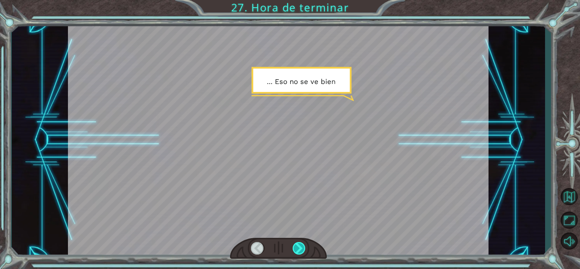
click at [300, 248] on div at bounding box center [299, 248] width 13 height 13
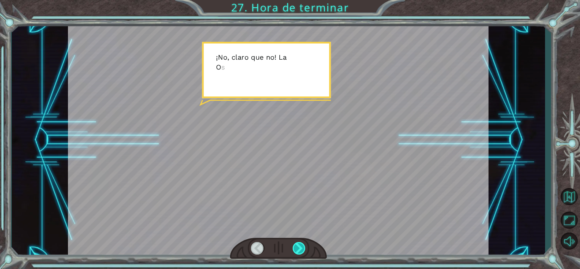
click at [300, 248] on div at bounding box center [299, 248] width 13 height 13
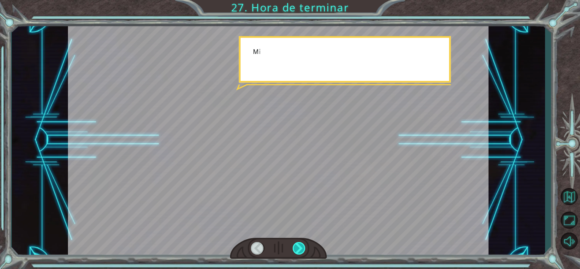
click at [300, 248] on div at bounding box center [299, 248] width 13 height 13
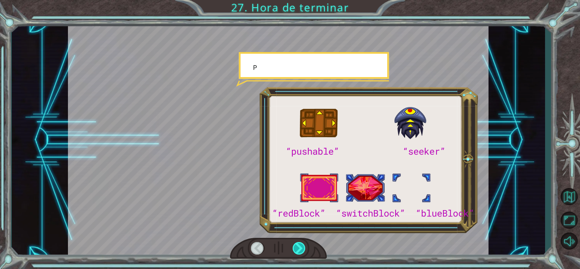
click at [300, 248] on div at bounding box center [299, 248] width 13 height 13
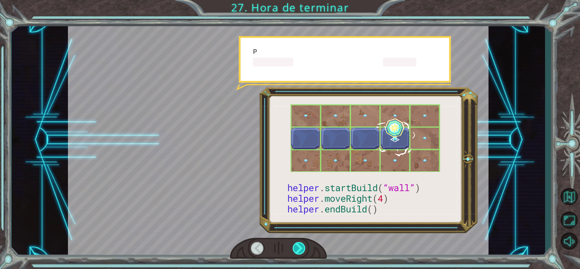
click at [300, 248] on div at bounding box center [299, 248] width 13 height 13
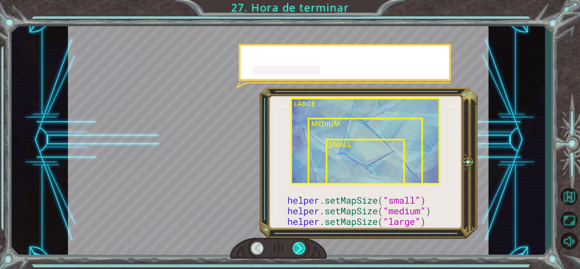
click at [300, 248] on div at bounding box center [299, 248] width 13 height 13
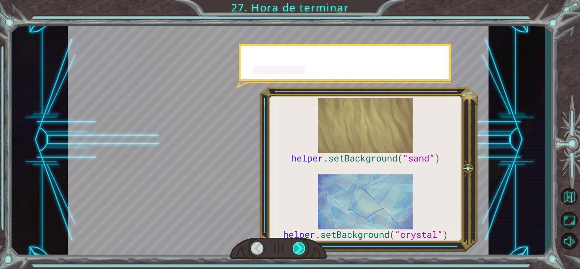
click at [300, 248] on div at bounding box center [299, 248] width 13 height 13
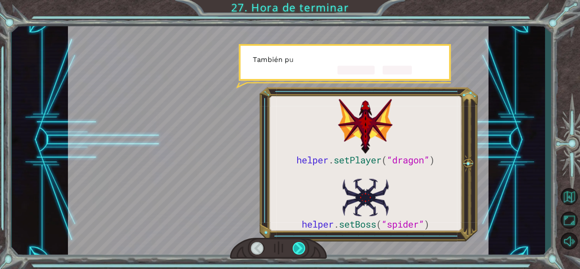
click at [300, 248] on div at bounding box center [299, 248] width 13 height 13
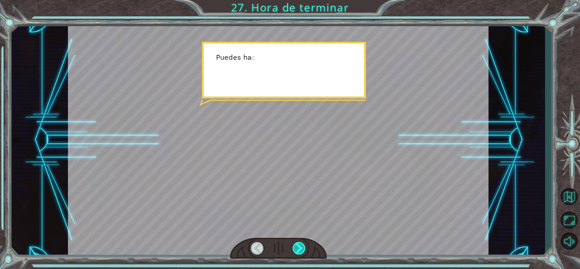
click at [300, 248] on div at bounding box center [299, 248] width 13 height 13
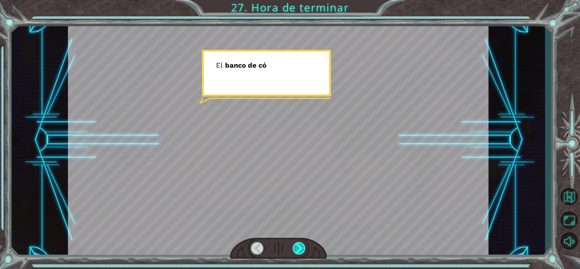
click at [300, 248] on div at bounding box center [299, 248] width 13 height 13
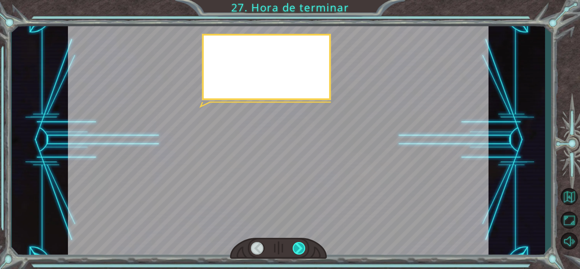
click at [300, 248] on div at bounding box center [299, 248] width 13 height 13
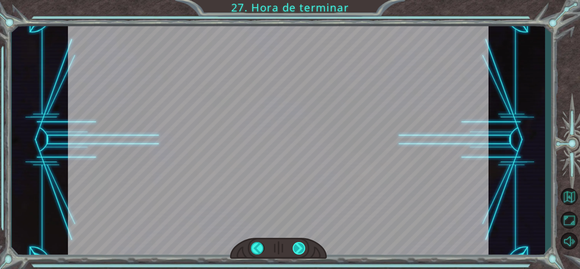
click at [300, 0] on div "helper . setPlayer ( “dragon” ) helper . setBoss ( “spider” ) ¡ G e n i a l ! T…" at bounding box center [290, 0] width 580 height 0
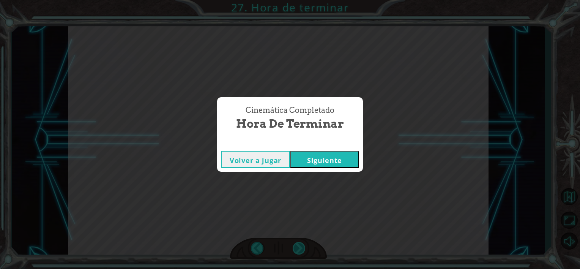
click at [300, 248] on div "Cinemática Completado Hora de terminar Volver a jugar [GEOGRAPHIC_DATA]" at bounding box center [290, 134] width 580 height 269
drag, startPoint x: 300, startPoint y: 248, endPoint x: 337, endPoint y: 158, distance: 97.2
click at [337, 158] on button "Siguiente" at bounding box center [324, 159] width 69 height 17
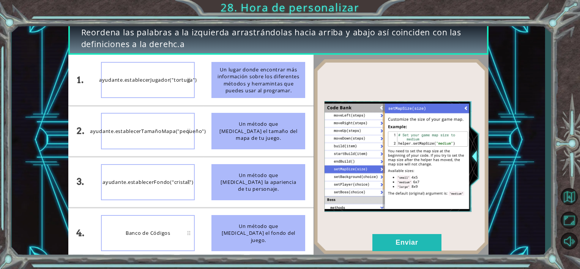
click at [248, 129] on div "Un método que [MEDICAL_DATA] el tamaño del mapa de tu juego." at bounding box center [259, 131] width 94 height 36
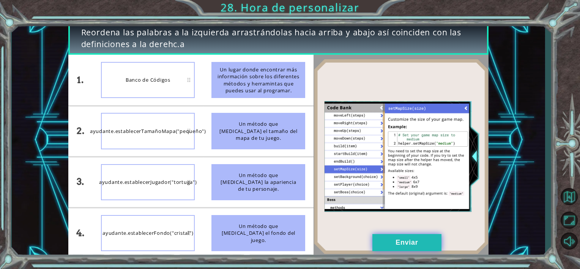
click at [427, 244] on button "Enviar" at bounding box center [407, 242] width 69 height 17
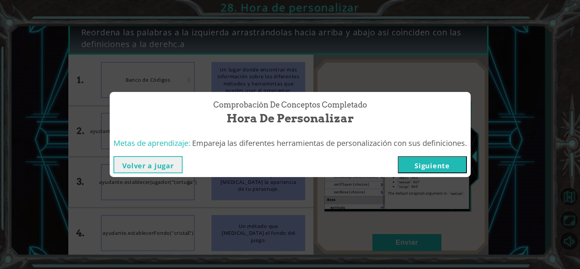
click at [428, 171] on button "Siguiente" at bounding box center [432, 164] width 69 height 17
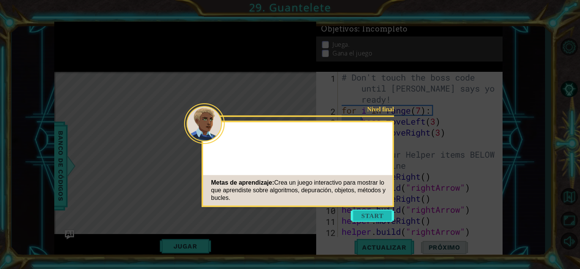
click at [363, 214] on button "Start" at bounding box center [372, 216] width 43 height 12
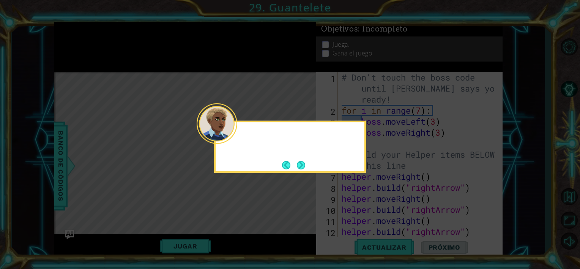
click at [234, 135] on div at bounding box center [217, 123] width 41 height 41
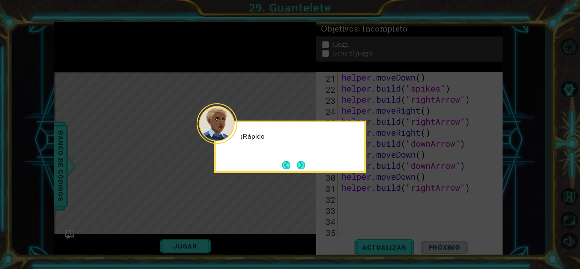
scroll to position [253, 0]
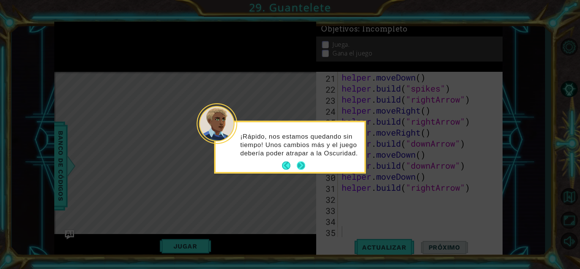
click at [304, 165] on button "Next" at bounding box center [301, 165] width 11 height 11
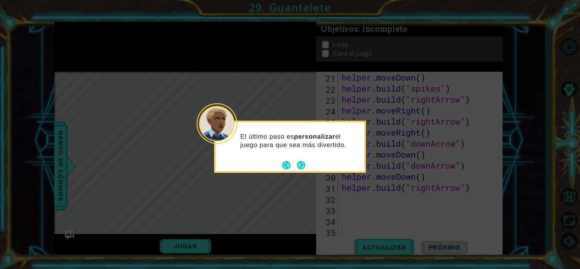
click at [304, 165] on button "Next" at bounding box center [301, 164] width 13 height 13
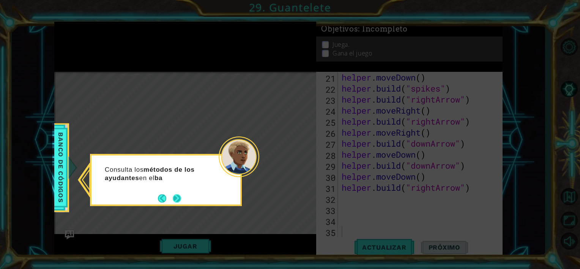
click at [178, 194] on button "Next" at bounding box center [176, 197] width 13 height 13
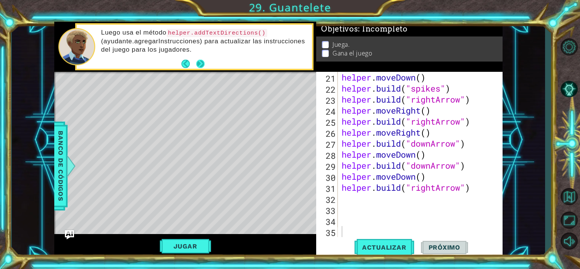
click at [196, 63] on button "Next" at bounding box center [200, 63] width 9 height 9
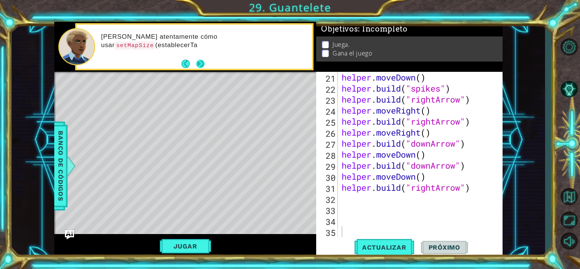
click at [197, 64] on button "Next" at bounding box center [200, 63] width 9 height 9
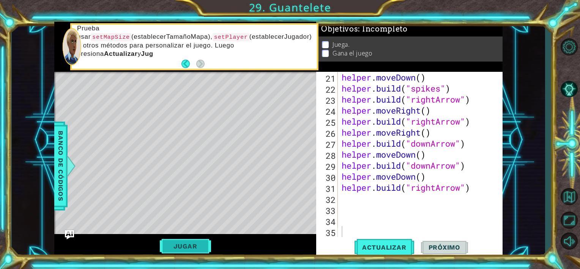
click at [199, 243] on button "Jugar" at bounding box center [185, 246] width 51 height 14
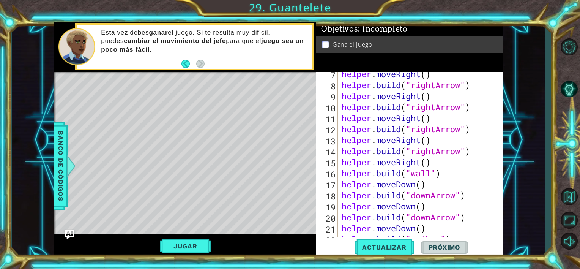
scroll to position [0, 0]
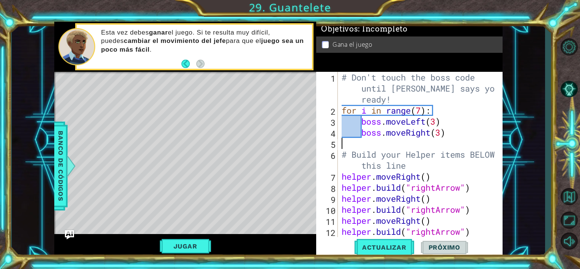
click at [379, 140] on div "# Don't touch the boss code until [PERSON_NAME] says you're ready! for i in ran…" at bounding box center [419, 176] width 159 height 209
click at [387, 114] on div "# Don't touch the boss code until [PERSON_NAME] says you're ready! for i in ran…" at bounding box center [419, 176] width 159 height 209
drag, startPoint x: 484, startPoint y: 122, endPoint x: 483, endPoint y: 128, distance: 6.5
click at [483, 127] on div "# Don't touch the boss code until [PERSON_NAME] says you're ready! for i in ran…" at bounding box center [419, 176] width 159 height 209
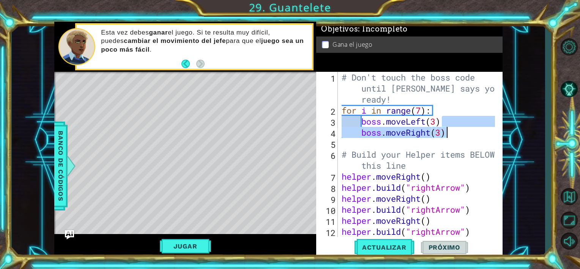
click at [470, 126] on div "# Don't touch the boss code until [PERSON_NAME] says you're ready! for i in ran…" at bounding box center [417, 154] width 155 height 165
drag, startPoint x: 495, startPoint y: 124, endPoint x: 498, endPoint y: 137, distance: 14.0
click at [498, 137] on div at bounding box center [497, 154] width 8 height 165
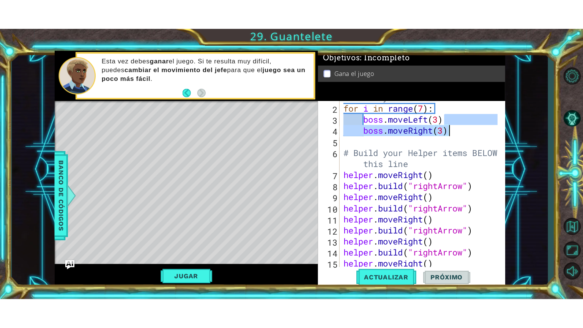
scroll to position [32, 0]
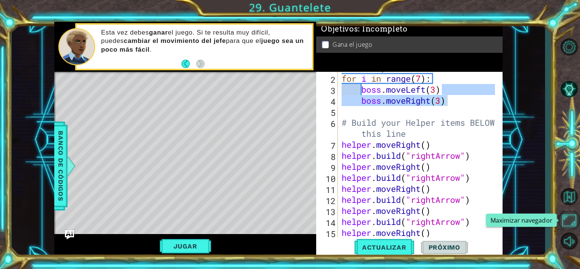
click at [571, 217] on button "Maximizar navegador" at bounding box center [569, 220] width 22 height 19
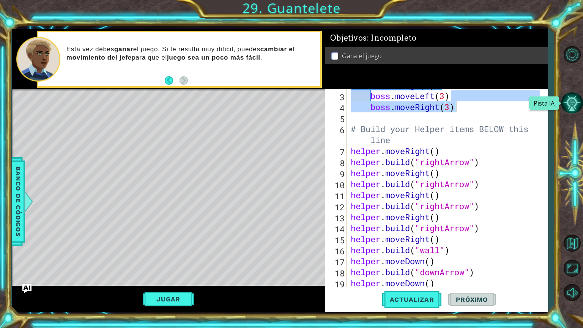
click at [573, 102] on button "Pista IA" at bounding box center [572, 103] width 22 height 22
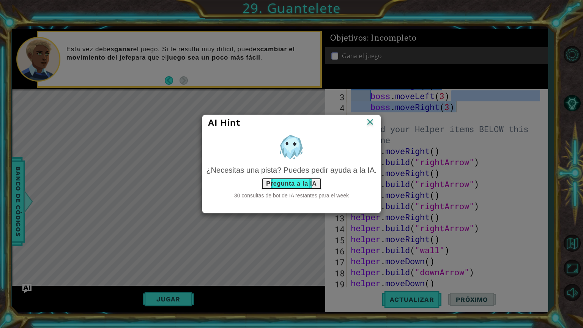
click at [294, 181] on button "Pregunta a la IA" at bounding box center [291, 184] width 60 height 12
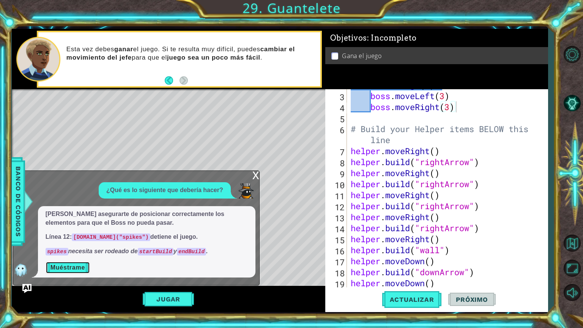
click at [70, 268] on button "Muéstrame" at bounding box center [68, 268] width 44 height 12
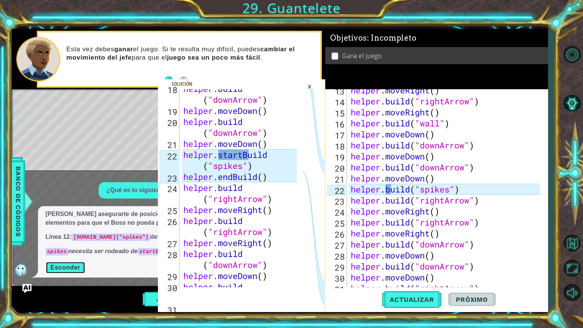
scroll to position [159, 0]
click at [390, 194] on div "helper . moveRight ( ) helper . build ( "rightArrow" ) helper . moveRight ( ) h…" at bounding box center [446, 195] width 195 height 220
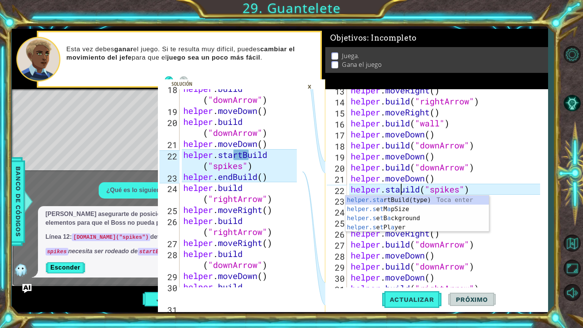
scroll to position [0, 3]
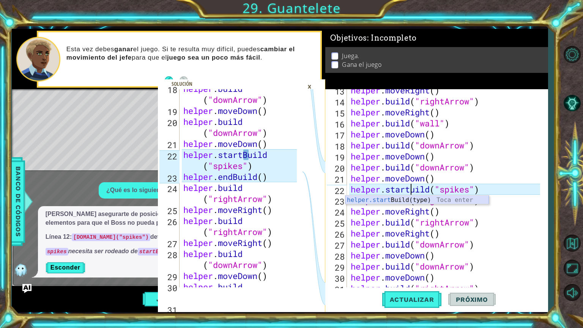
click at [397, 200] on div "helper.start Build(type) Toca enter" at bounding box center [418, 209] width 144 height 27
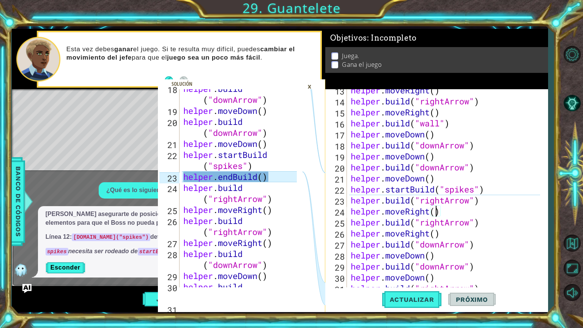
click at [437, 214] on div "helper . moveRight ( ) helper . build ( "rightArrow" ) helper . moveRight ( ) h…" at bounding box center [446, 195] width 195 height 220
click at [485, 205] on div "helper . moveRight ( ) helper . build ( "rightArrow" ) helper . moveRight ( ) h…" at bounding box center [446, 195] width 195 height 220
type textarea "helper.startBuild("spikes")"
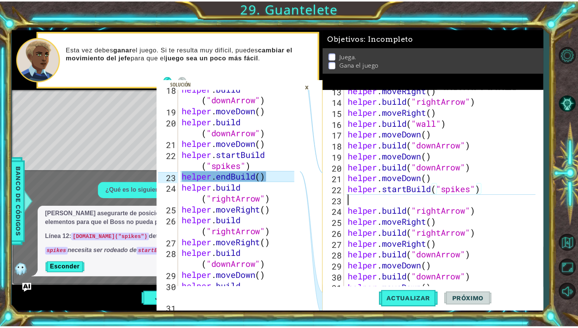
scroll to position [0, 0]
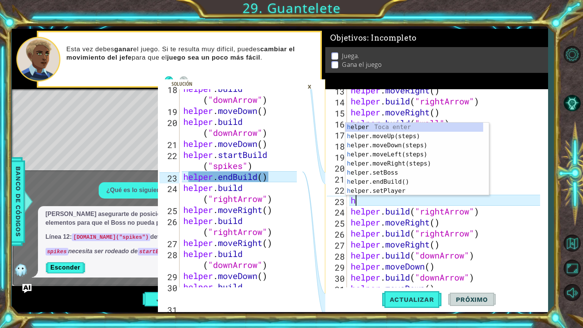
type textarea "he"
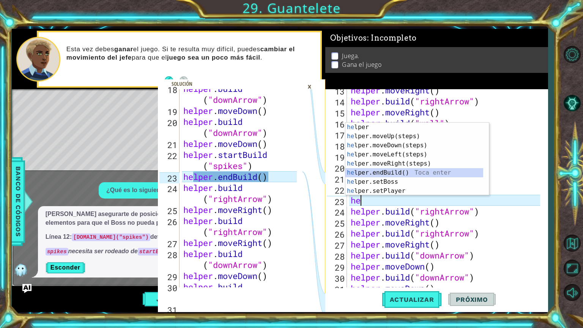
click at [448, 171] on div "he lper Toca enter he lper.moveUp(steps) Toca enter he lper.moveDown(steps) Toc…" at bounding box center [415, 168] width 138 height 91
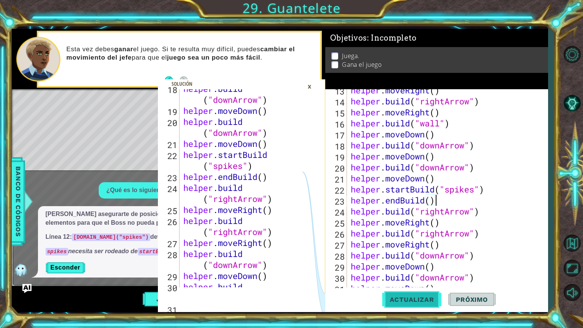
type textarea "helper.endBuild()"
click at [402, 268] on span "Actualizar" at bounding box center [412, 300] width 60 height 8
click at [101, 268] on div "x ¿Qué es lo siguiente que debería hacer? [PERSON_NAME] asegurarte de posiciona…" at bounding box center [136, 228] width 247 height 115
click at [58, 267] on button "Esconder" at bounding box center [66, 268] width 40 height 12
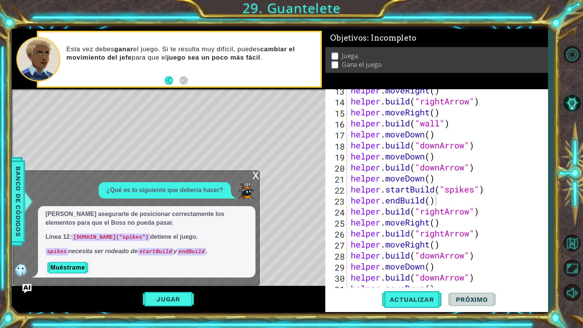
click at [256, 178] on div "x" at bounding box center [256, 175] width 7 height 8
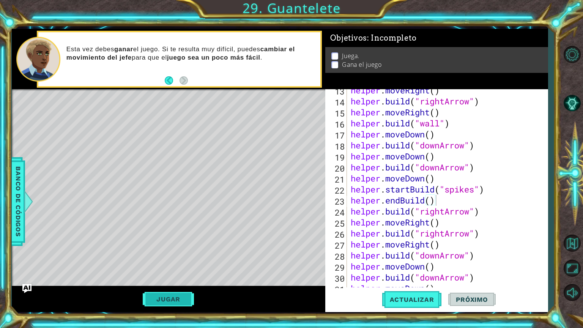
click at [178, 268] on button "Jugar" at bounding box center [168, 299] width 51 height 14
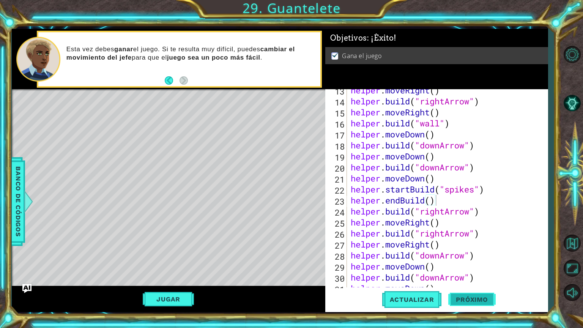
click at [471, 268] on span "Próximo" at bounding box center [472, 300] width 47 height 8
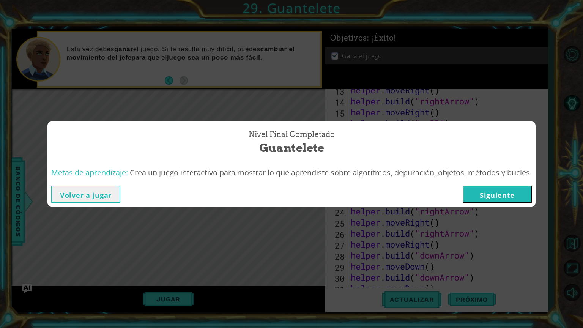
click at [500, 193] on button "Siguiente" at bounding box center [497, 194] width 69 height 17
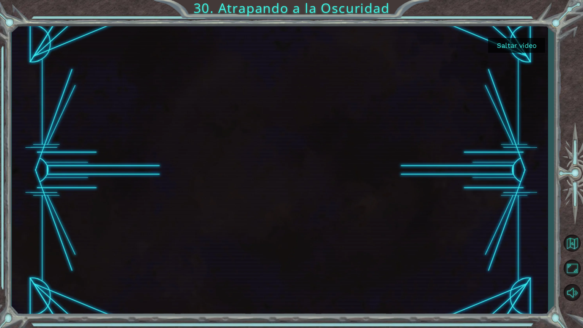
click at [503, 45] on button "Saltar video" at bounding box center [516, 45] width 57 height 15
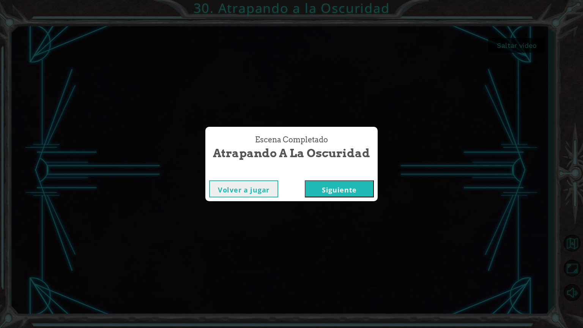
click at [345, 188] on button "Siguiente" at bounding box center [339, 188] width 69 height 17
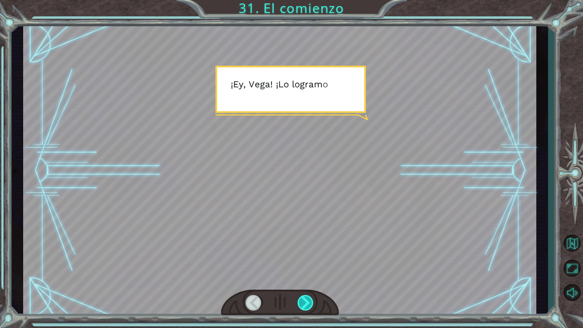
click at [284, 185] on div at bounding box center [279, 170] width 513 height 289
click at [301, 268] on div at bounding box center [306, 303] width 17 height 16
click at [307, 268] on div at bounding box center [306, 303] width 17 height 16
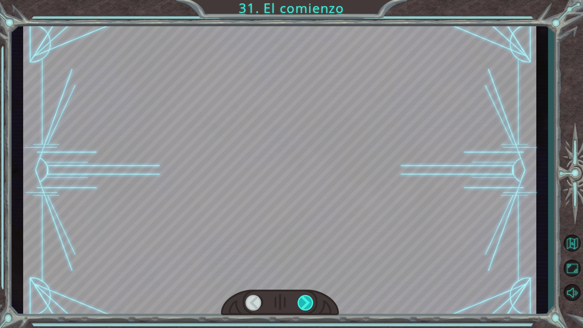
click at [307, 268] on div at bounding box center [306, 303] width 17 height 16
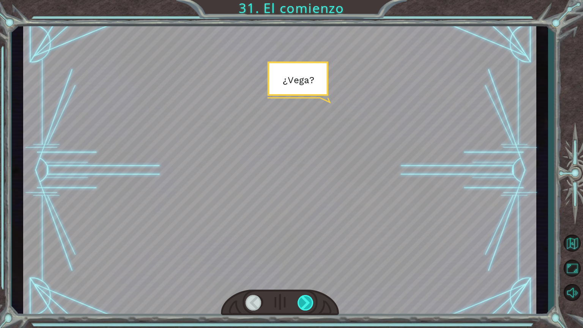
click at [307, 268] on div at bounding box center [306, 303] width 17 height 16
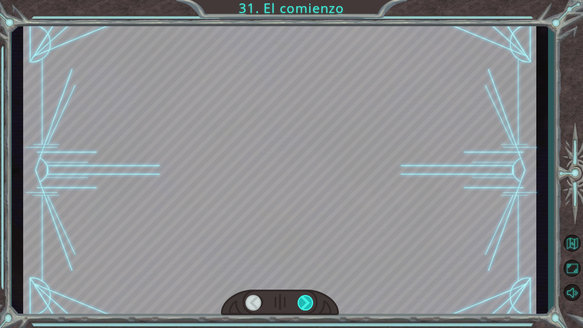
click at [307, 268] on div at bounding box center [306, 303] width 17 height 16
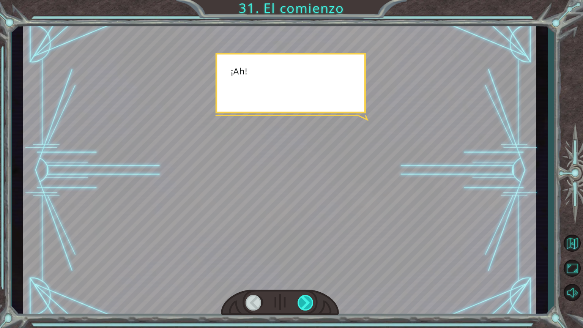
click at [307, 268] on div at bounding box center [306, 303] width 17 height 16
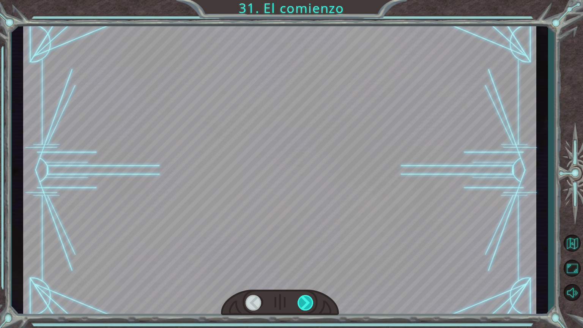
click at [307, 268] on div at bounding box center [306, 303] width 17 height 16
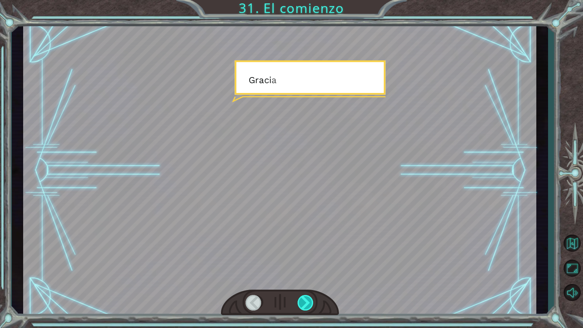
click at [307, 268] on div at bounding box center [306, 303] width 17 height 16
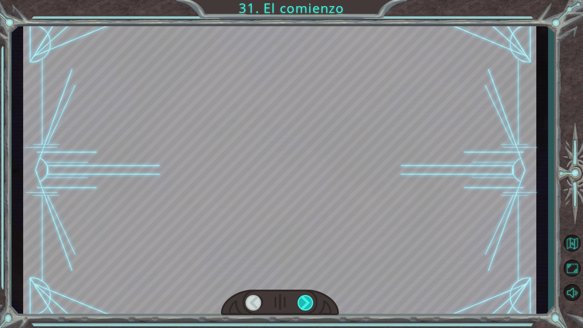
click at [307, 268] on div at bounding box center [306, 303] width 17 height 16
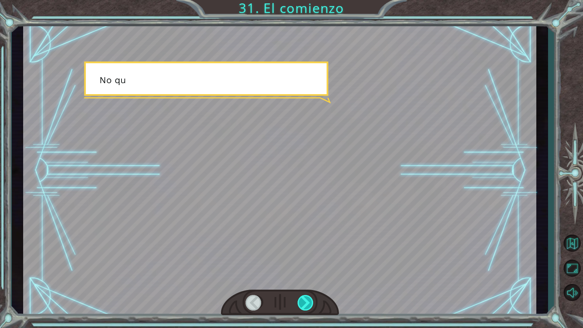
click at [307, 268] on div at bounding box center [306, 303] width 17 height 16
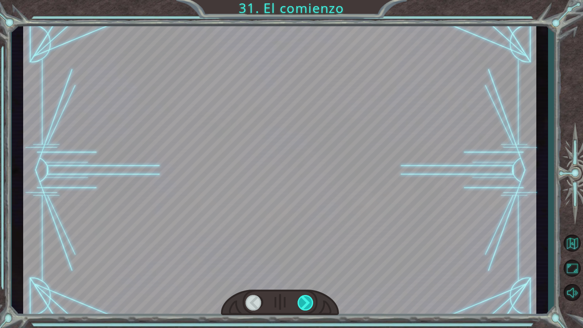
click at [307, 268] on div at bounding box center [306, 303] width 17 height 16
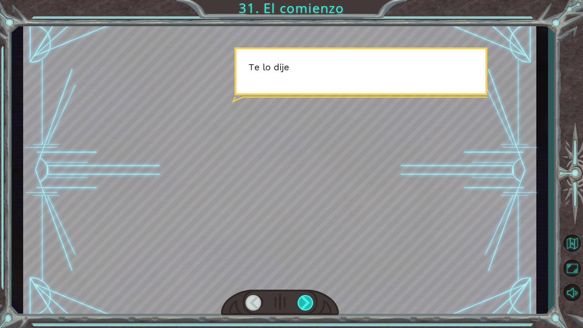
click at [307, 268] on div at bounding box center [306, 303] width 17 height 16
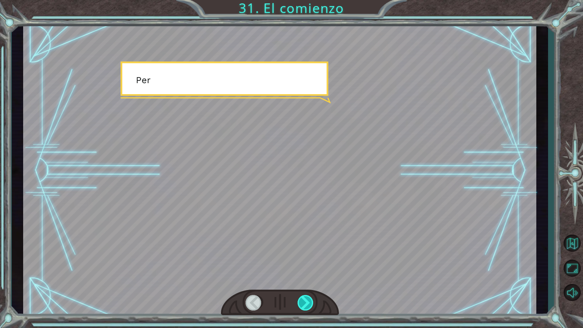
click at [307, 268] on div at bounding box center [306, 303] width 17 height 16
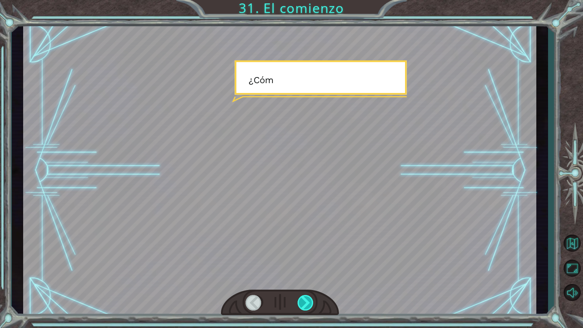
click at [307, 268] on div at bounding box center [306, 303] width 17 height 16
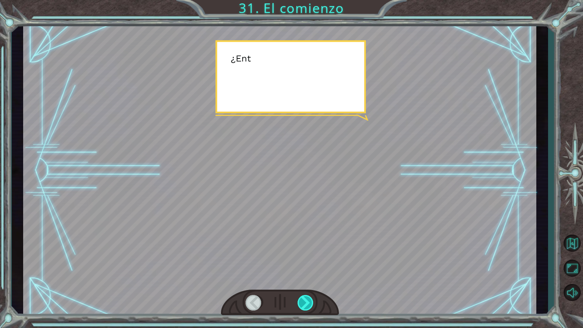
click at [307, 268] on div at bounding box center [306, 303] width 17 height 16
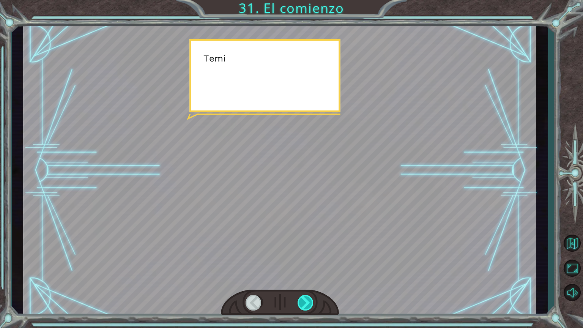
click at [307, 268] on div at bounding box center [306, 303] width 17 height 16
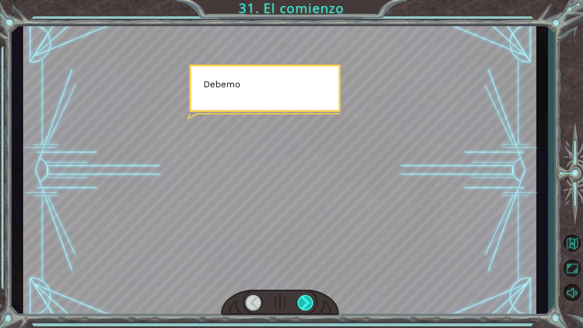
click at [307, 268] on div at bounding box center [306, 303] width 17 height 16
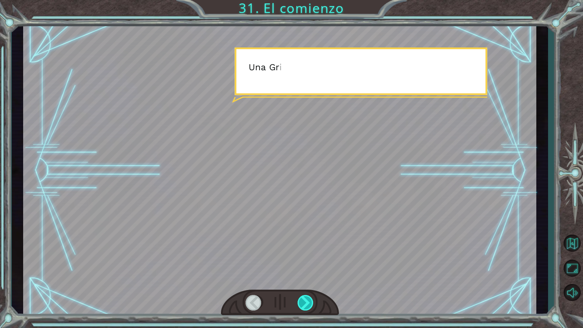
click at [307, 268] on div at bounding box center [306, 303] width 17 height 16
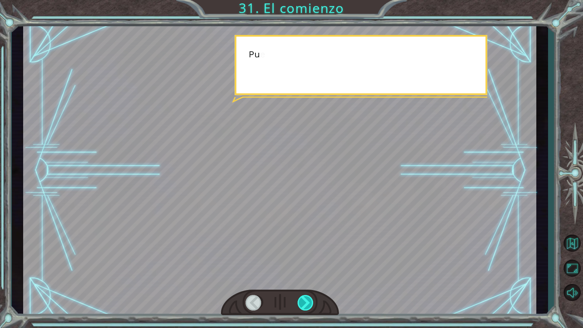
click at [307, 268] on div at bounding box center [306, 303] width 17 height 16
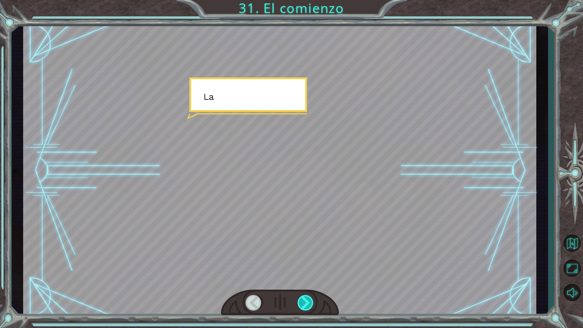
click at [307, 268] on div at bounding box center [306, 303] width 17 height 16
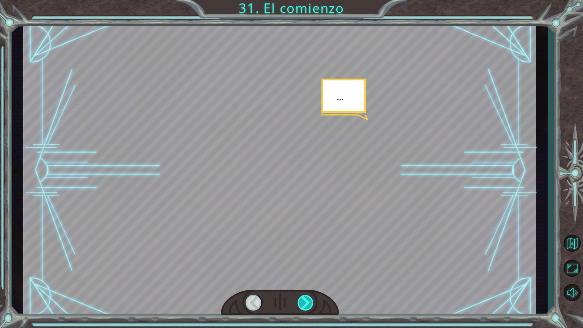
click at [307, 268] on div at bounding box center [306, 303] width 17 height 16
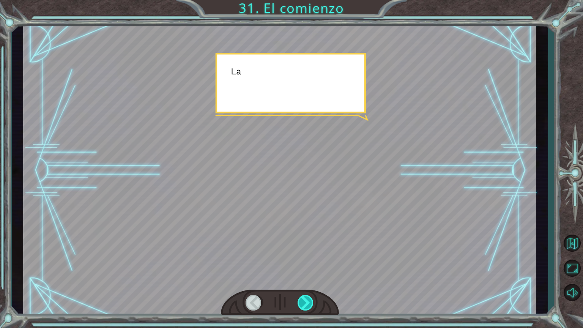
click at [307, 268] on div at bounding box center [306, 303] width 17 height 16
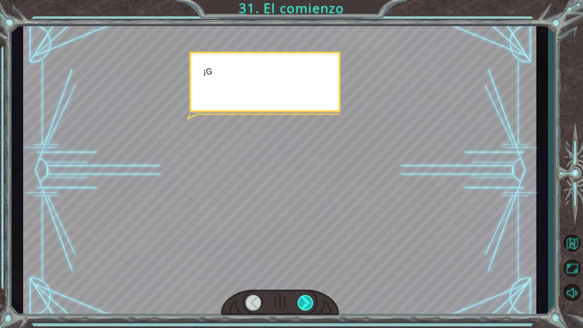
click at [307, 268] on div at bounding box center [306, 303] width 17 height 16
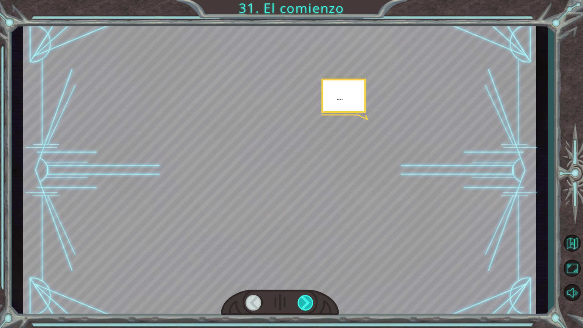
click at [307, 268] on div at bounding box center [306, 303] width 17 height 16
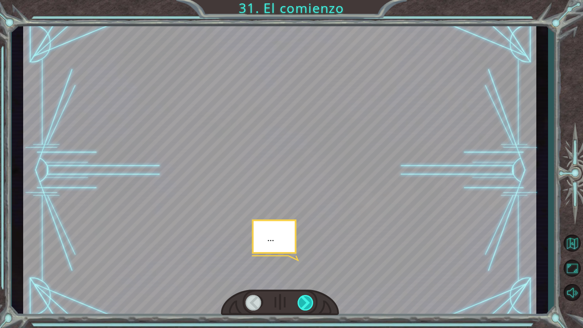
click at [307, 268] on div at bounding box center [306, 303] width 17 height 16
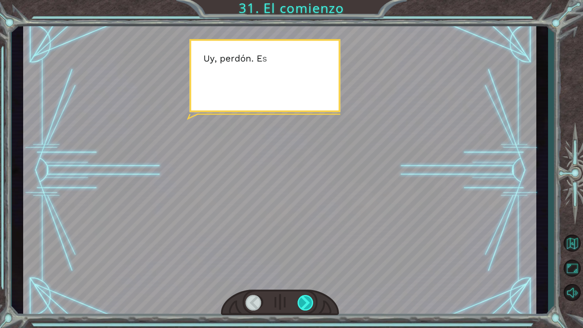
click at [307, 268] on div at bounding box center [306, 303] width 17 height 16
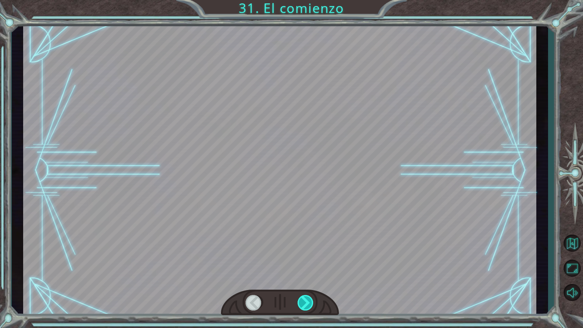
click at [307, 268] on div at bounding box center [306, 303] width 17 height 16
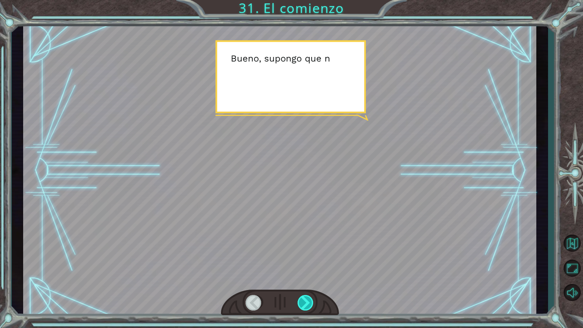
click at [307, 268] on div at bounding box center [306, 303] width 17 height 16
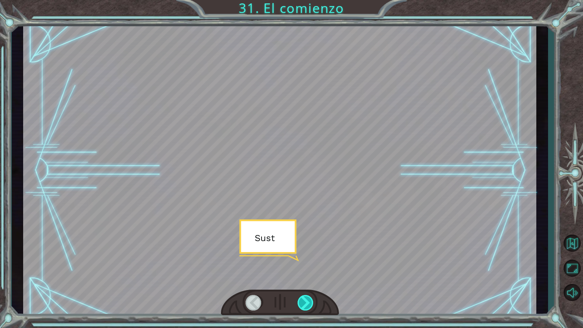
click at [307, 268] on div at bounding box center [306, 303] width 17 height 16
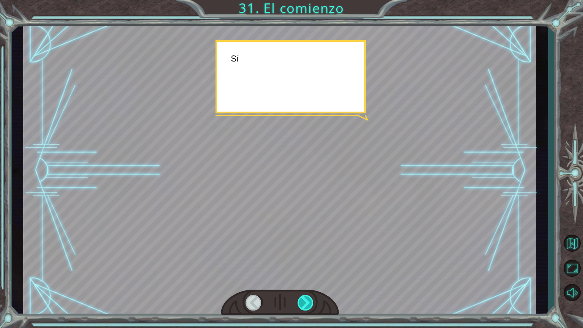
click at [307, 268] on div at bounding box center [306, 303] width 17 height 16
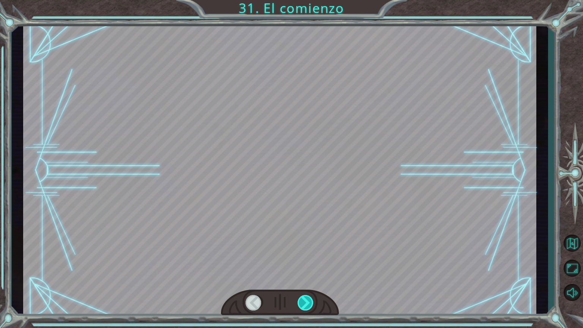
click at [307, 268] on div at bounding box center [306, 303] width 17 height 16
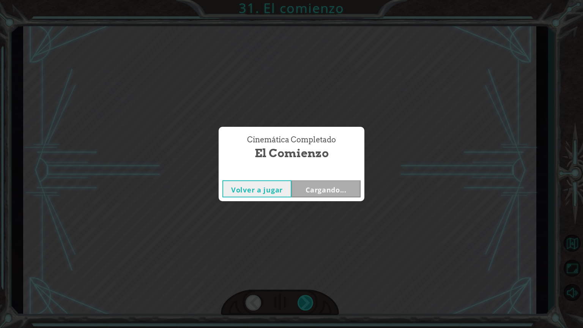
click at [307, 0] on div "Temporary Text ¡ E y , V e g a ! ¡ L o l o g r a m o s ! ¡ M i r a e l s o l ! …" at bounding box center [291, 0] width 583 height 0
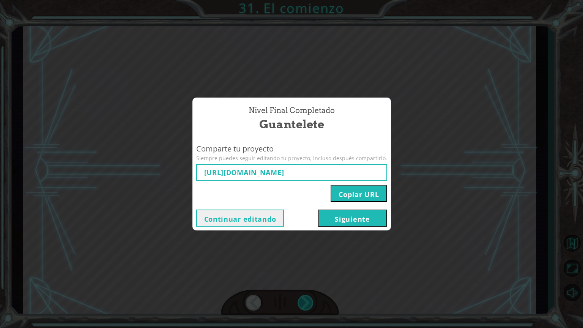
type input "[URL][DOMAIN_NAME]"
click at [352, 196] on button "Copiar URL" at bounding box center [359, 193] width 56 height 17
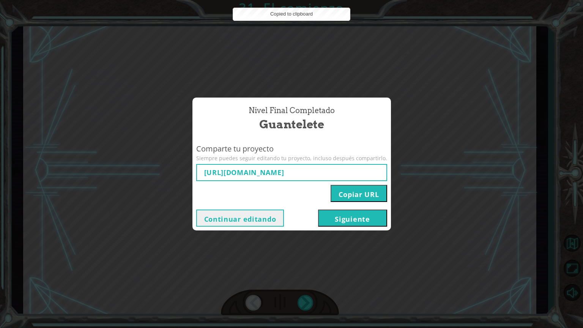
drag, startPoint x: 352, startPoint y: 196, endPoint x: 352, endPoint y: 222, distance: 25.8
click at [352, 222] on button "Siguiente" at bounding box center [352, 218] width 69 height 17
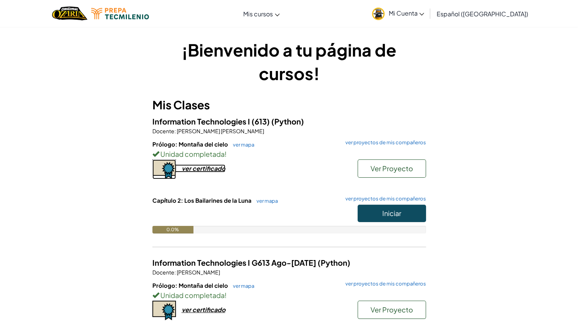
click at [216, 166] on div "ver certificado" at bounding box center [204, 168] width 44 height 8
